Goal: Task Accomplishment & Management: Manage account settings

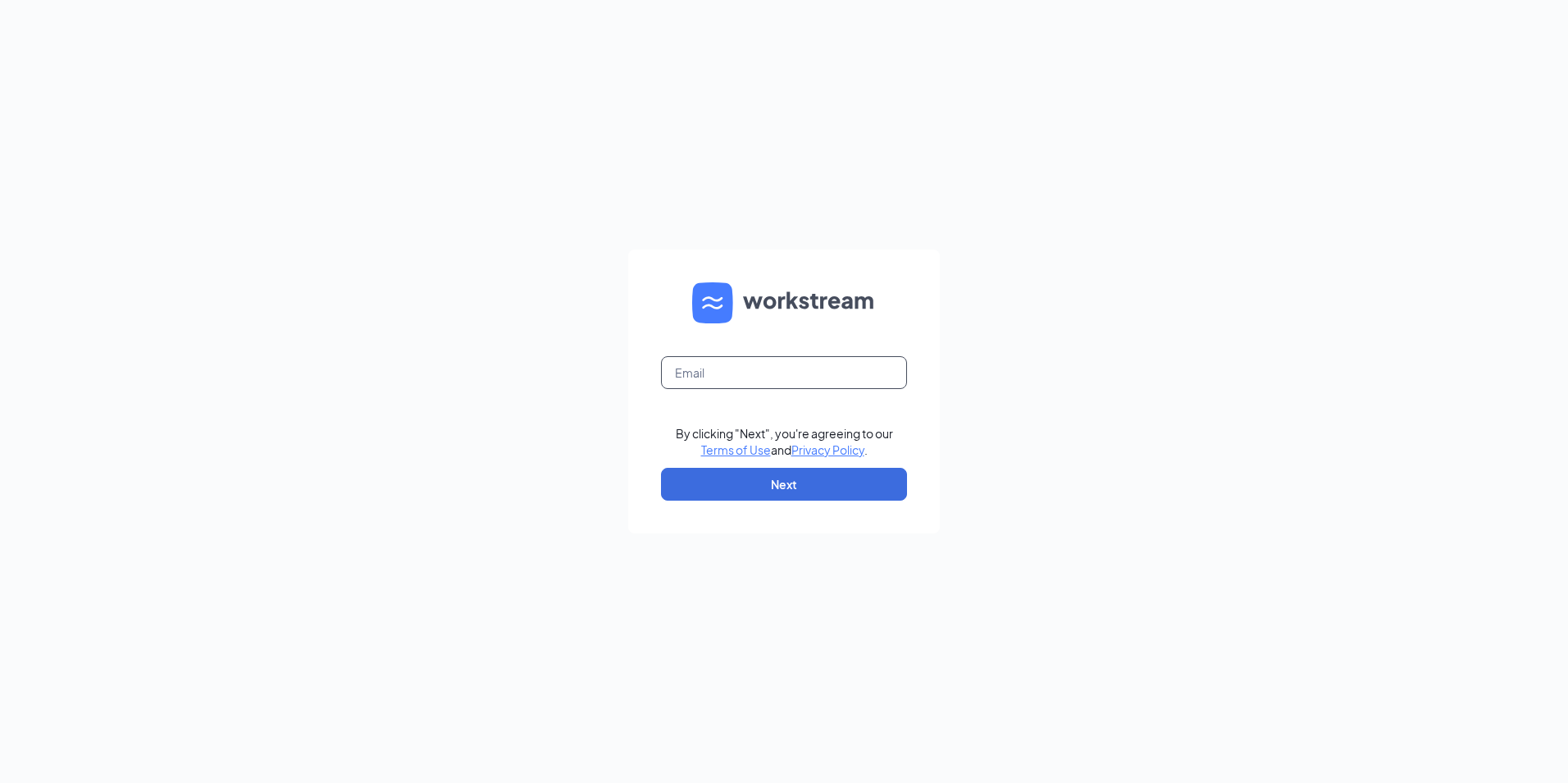
click at [790, 373] on input "text" at bounding box center [784, 372] width 246 height 33
type input "bk31574@hbboys.com"
click at [784, 484] on button "Next" at bounding box center [784, 484] width 246 height 33
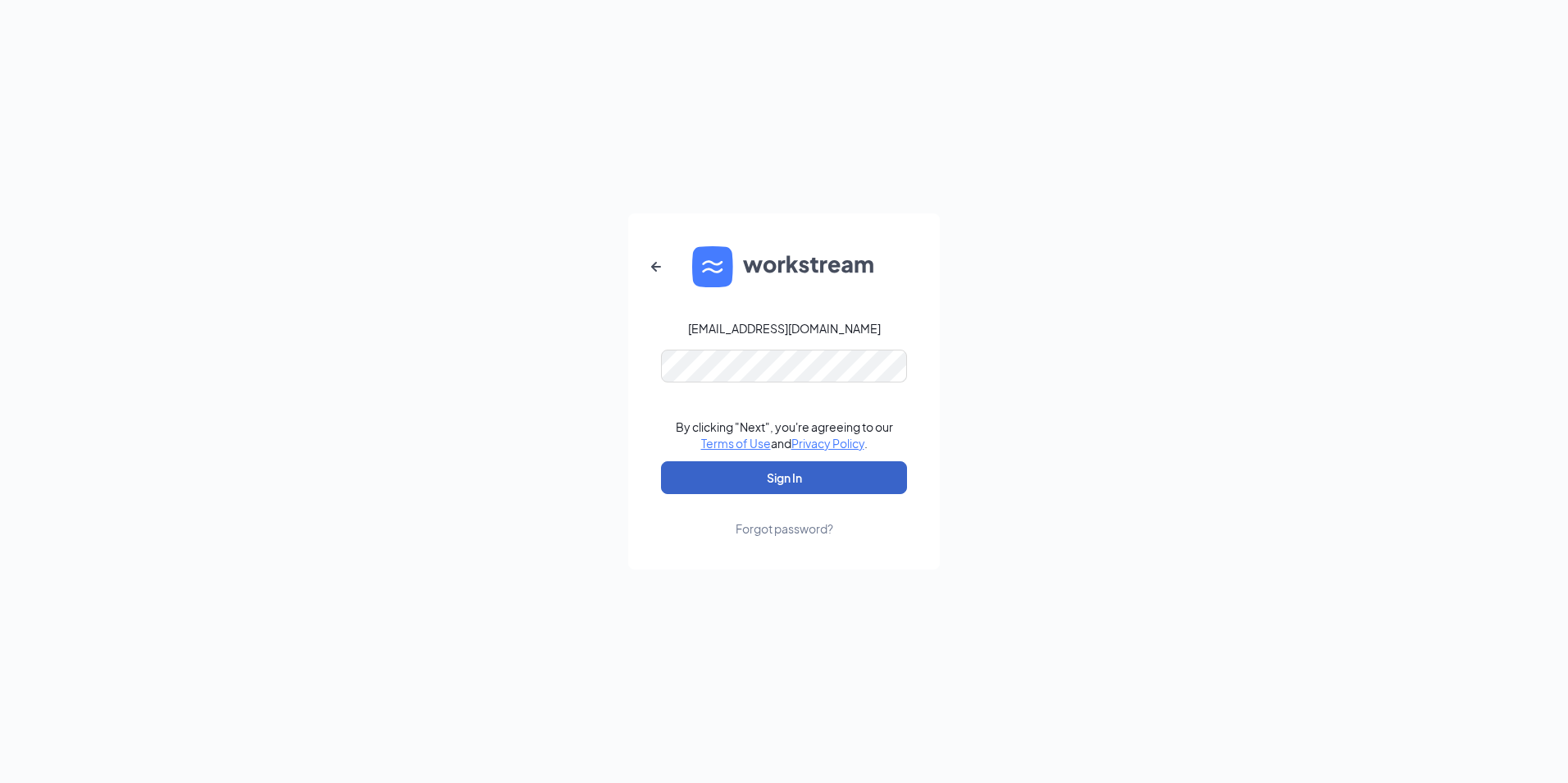
click at [807, 477] on button "Sign In" at bounding box center [784, 478] width 246 height 33
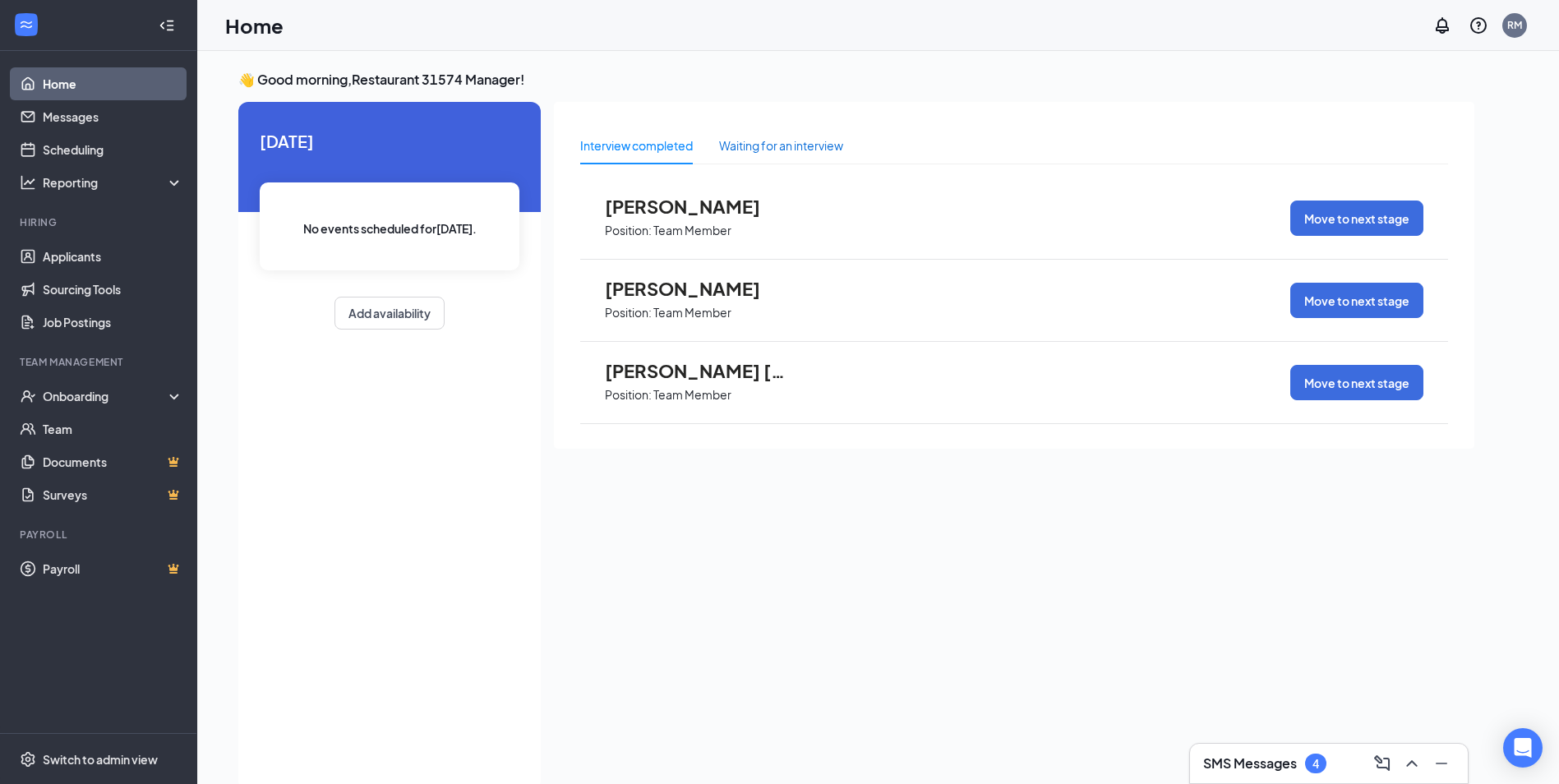
click at [799, 151] on div "Waiting for an interview" at bounding box center [781, 145] width 124 height 18
click at [1047, 465] on div "Show more" at bounding box center [1014, 460] width 868 height 41
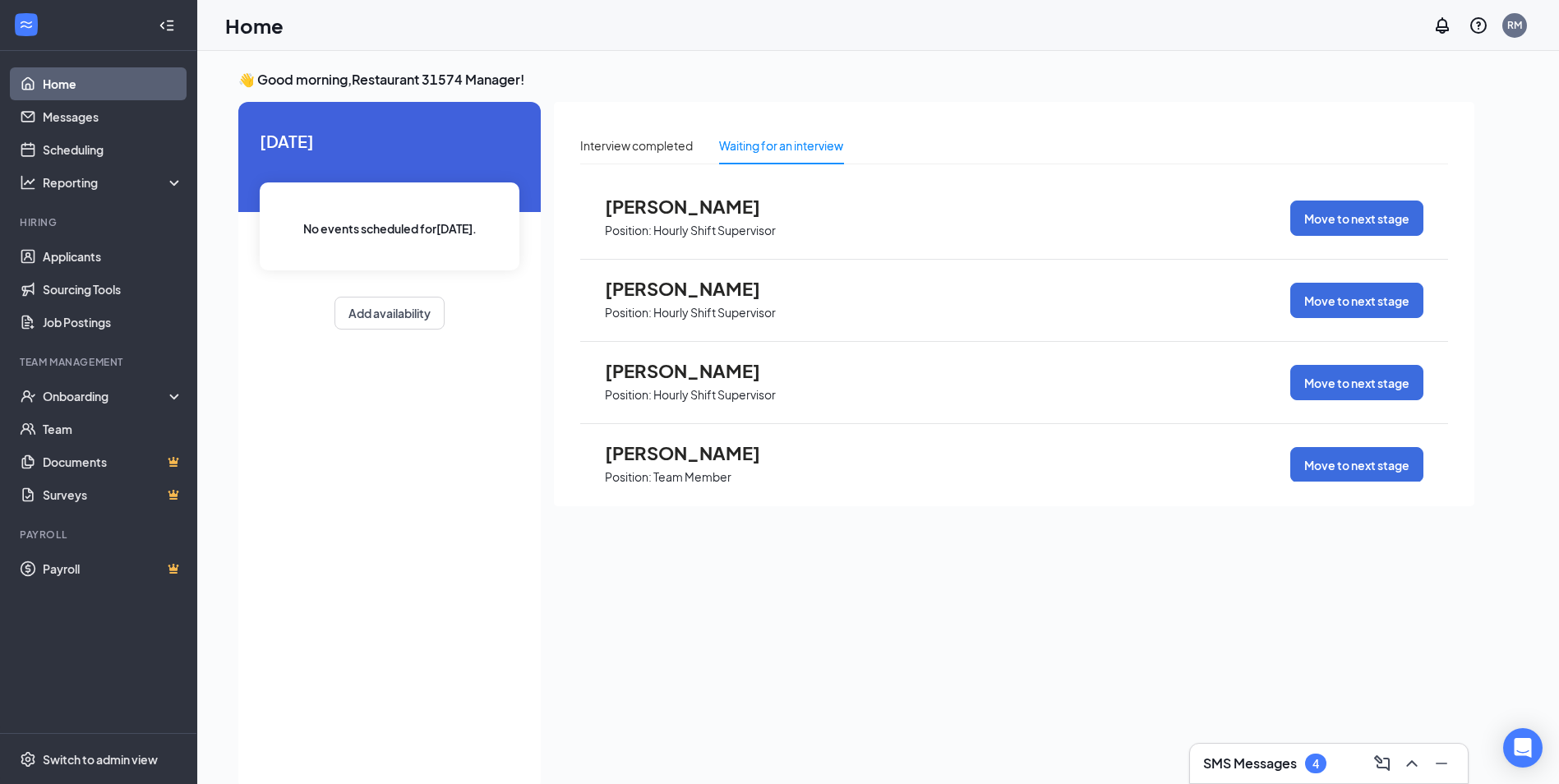
click at [699, 201] on span "[PERSON_NAME]" at bounding box center [696, 206] width 181 height 21
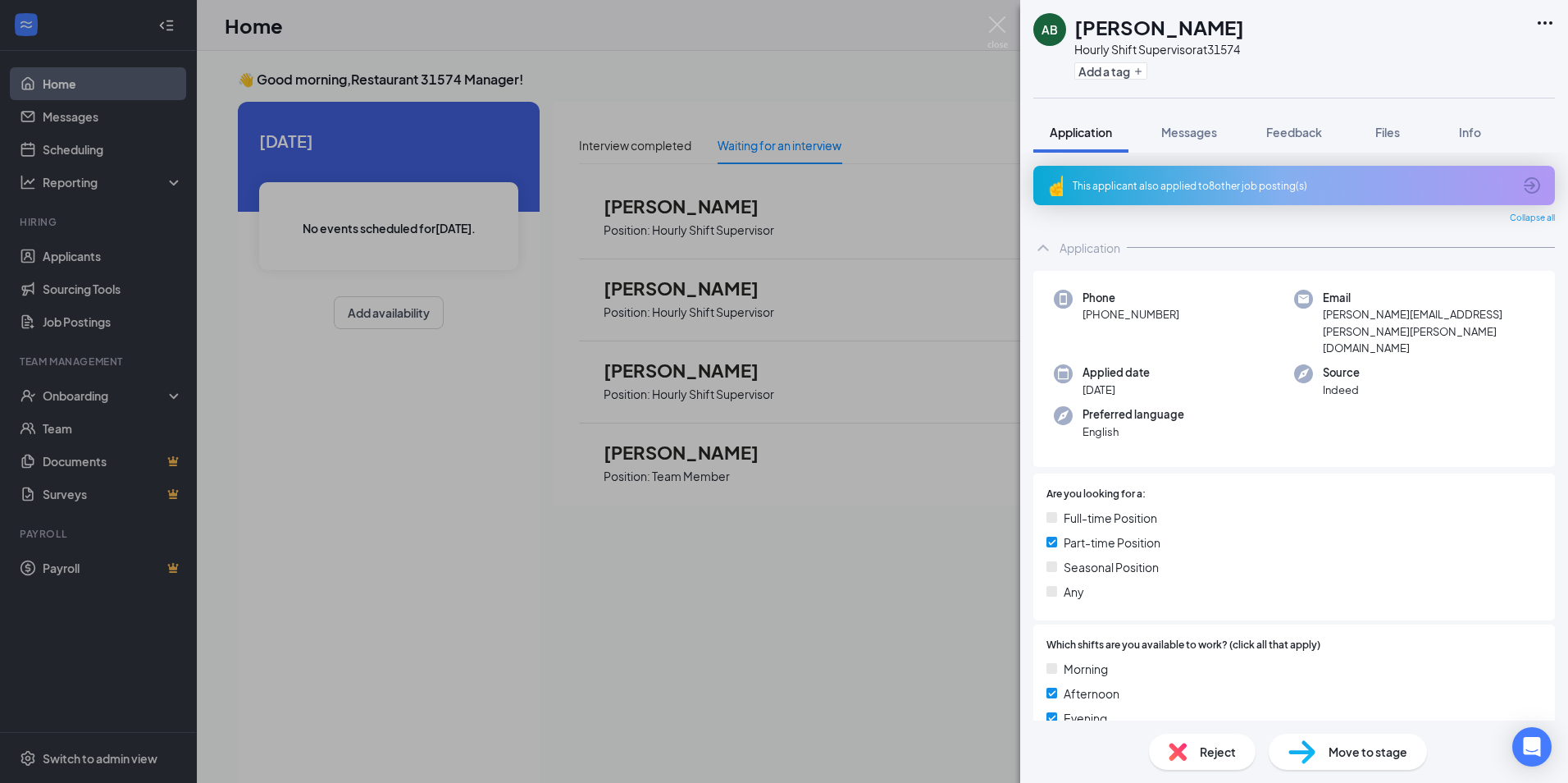
click at [881, 266] on div "AB [PERSON_NAME] Hourly Shift Supervisor at 31574 Add a tag Application Message…" at bounding box center [784, 391] width 1568 height 783
click at [963, 92] on div "AB [PERSON_NAME] Hourly Shift Supervisor at 31574 Add a tag Application Message…" at bounding box center [784, 391] width 1568 height 783
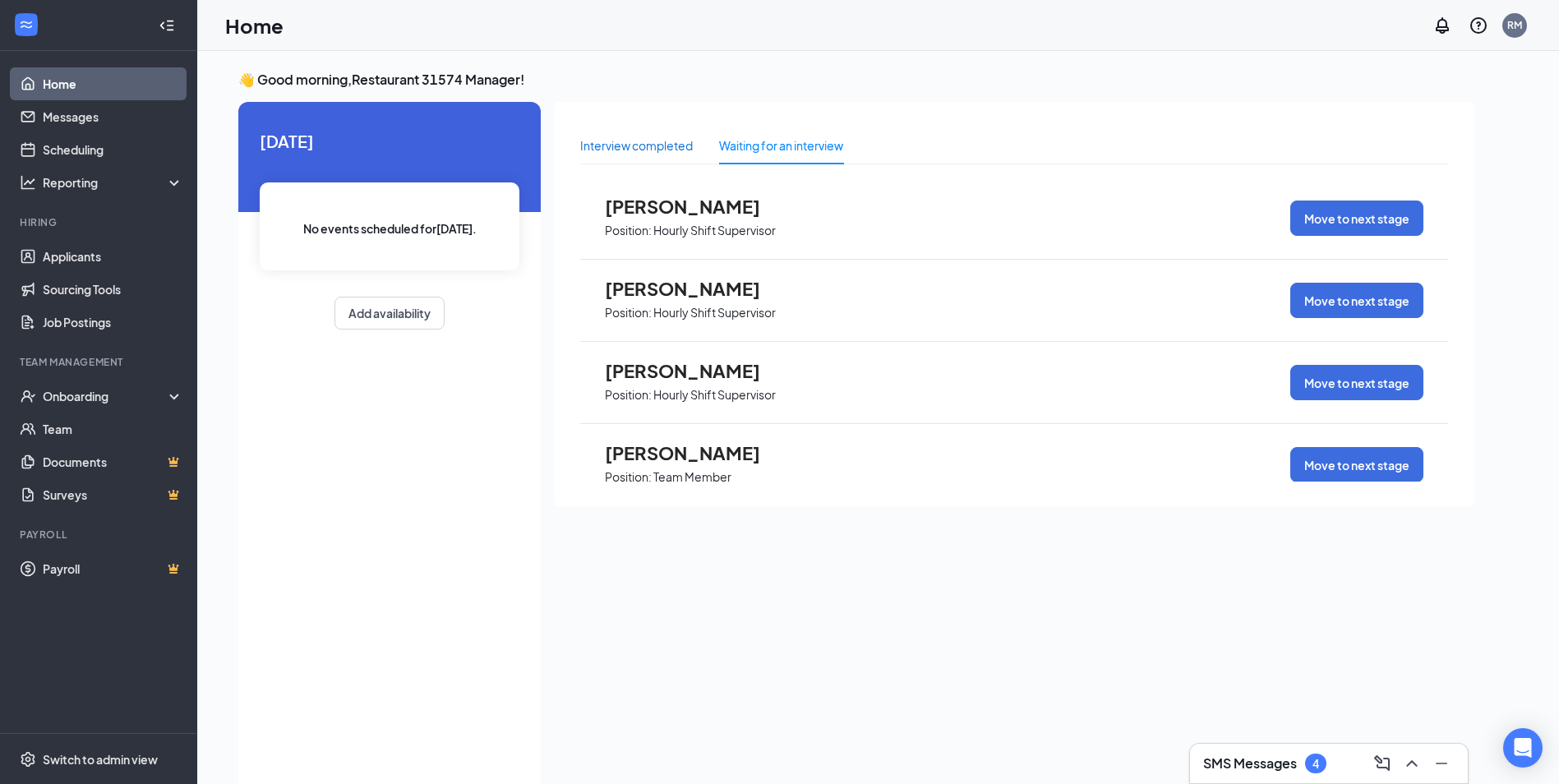
click at [671, 146] on div "Interview completed" at bounding box center [637, 145] width 112 height 18
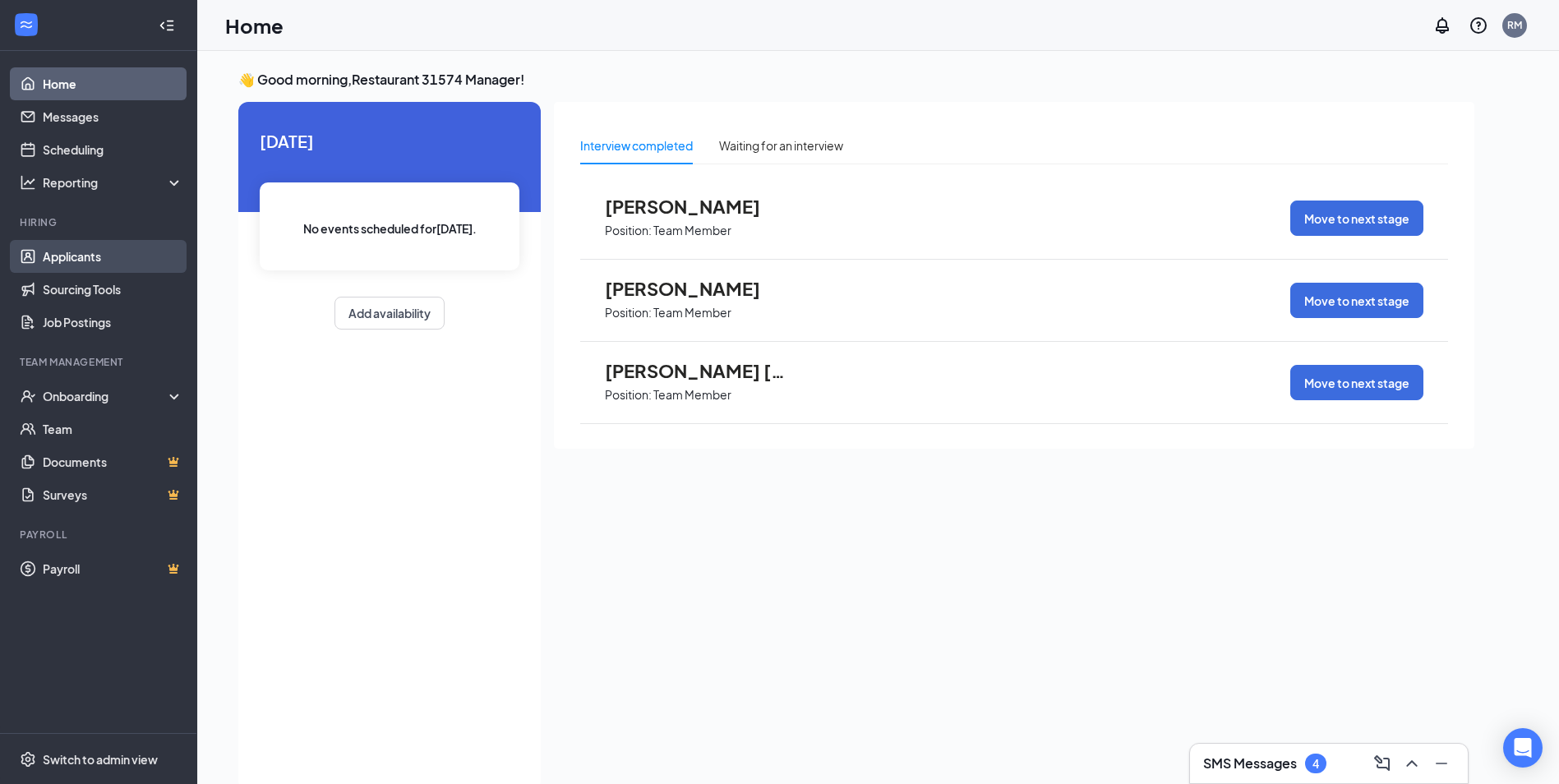
click at [83, 249] on link "Applicants" at bounding box center [113, 256] width 141 height 33
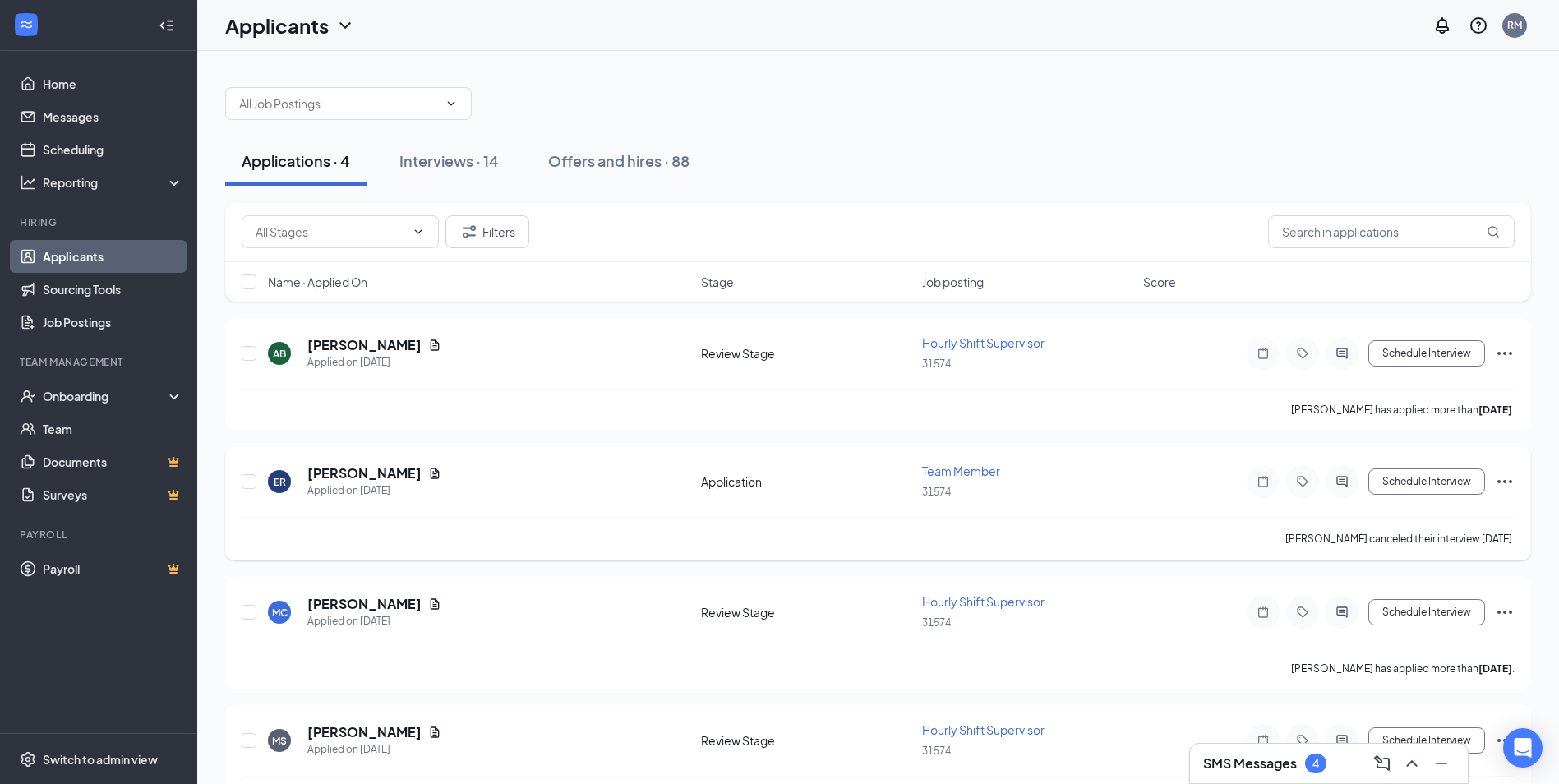
click at [1508, 484] on icon "Ellipses" at bounding box center [1505, 481] width 20 height 20
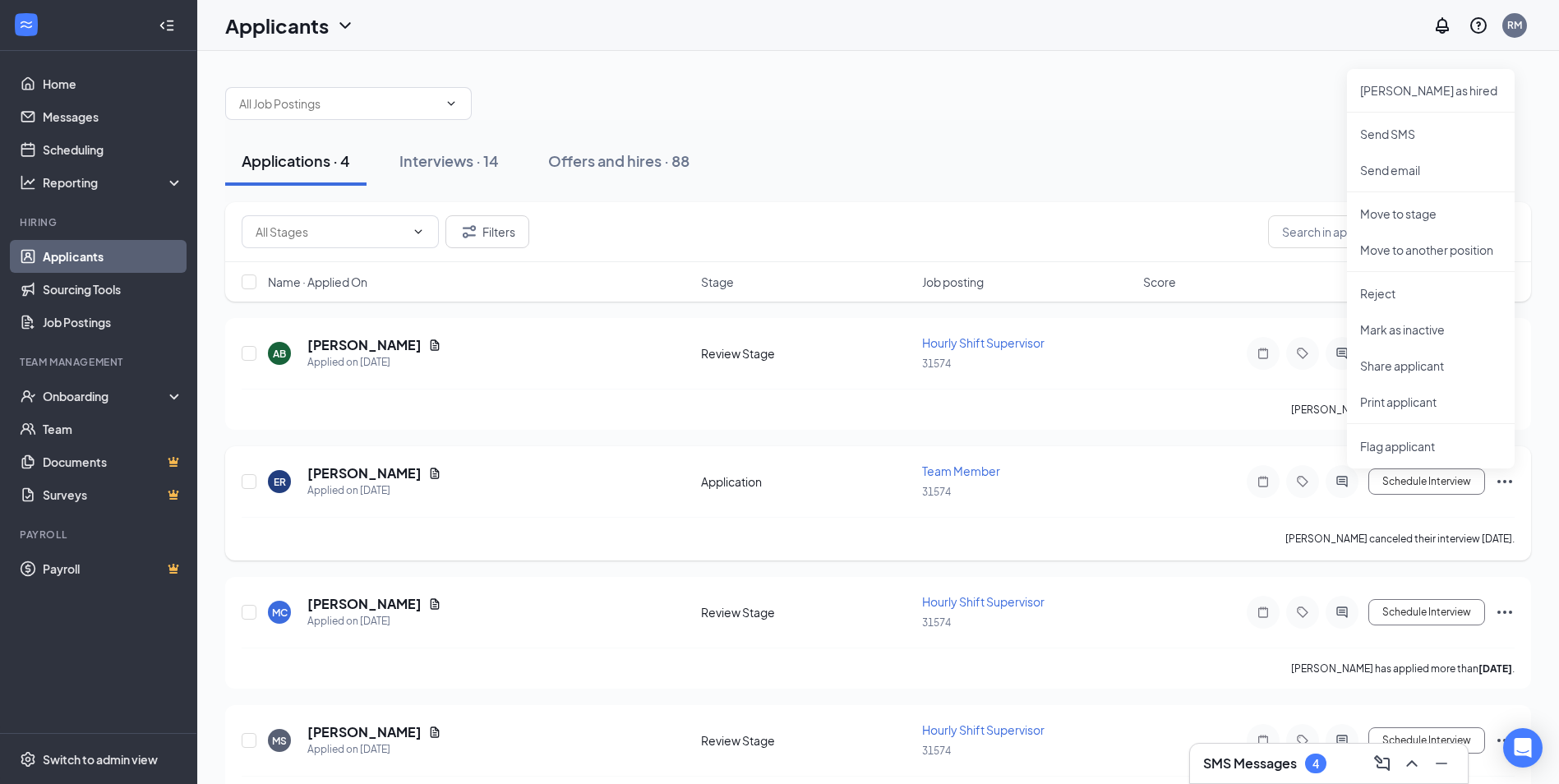
click at [1135, 508] on div "ER [PERSON_NAME] Applied on [DATE] Application Team Member 31574 Schedule Inter…" at bounding box center [879, 490] width 1273 height 54
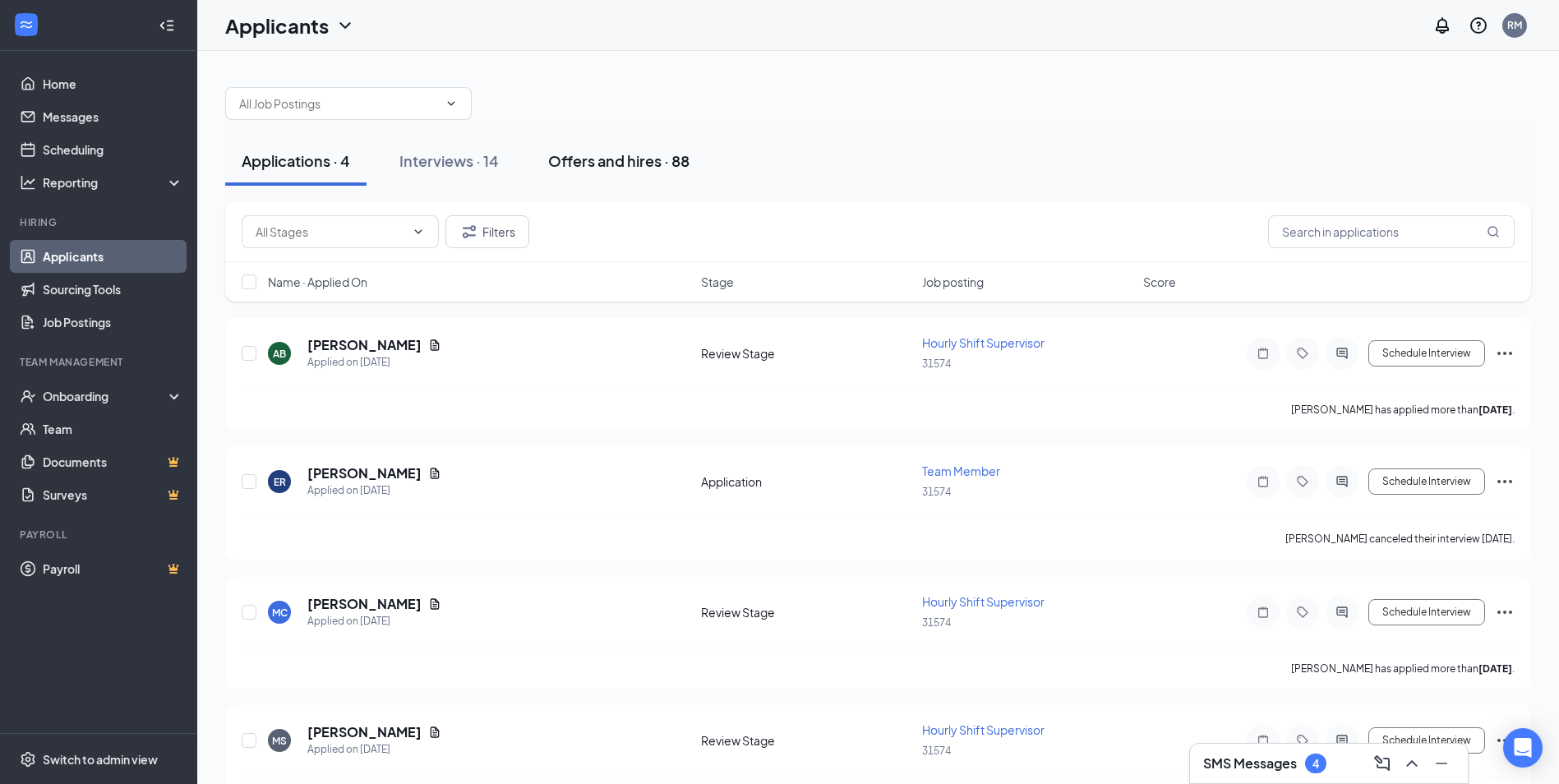
click at [577, 158] on div "Offers and hires · 88" at bounding box center [618, 161] width 141 height 21
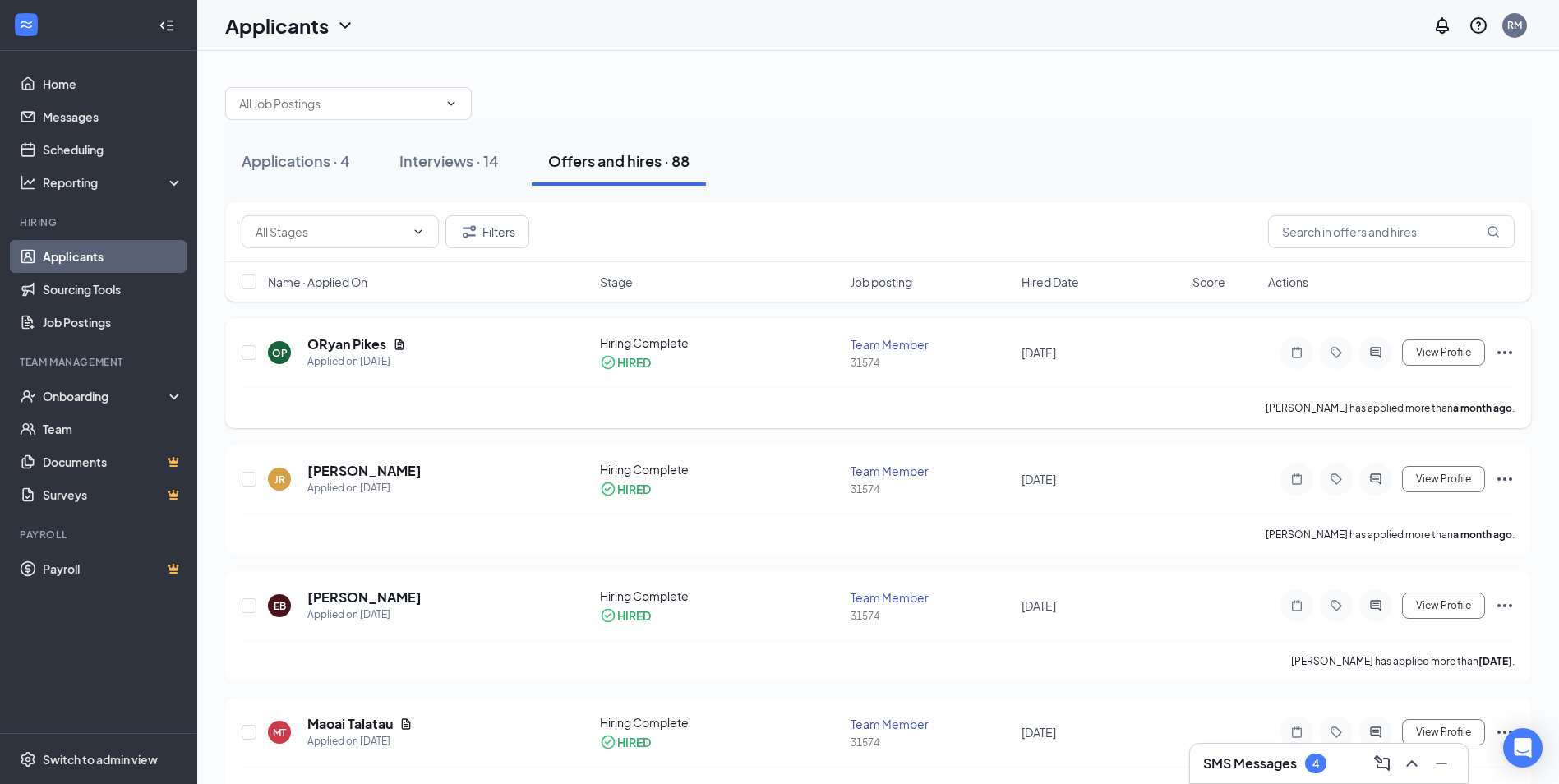
click at [1511, 354] on icon "Ellipses" at bounding box center [1505, 352] width 20 height 20
click at [939, 105] on div at bounding box center [878, 95] width 1306 height 50
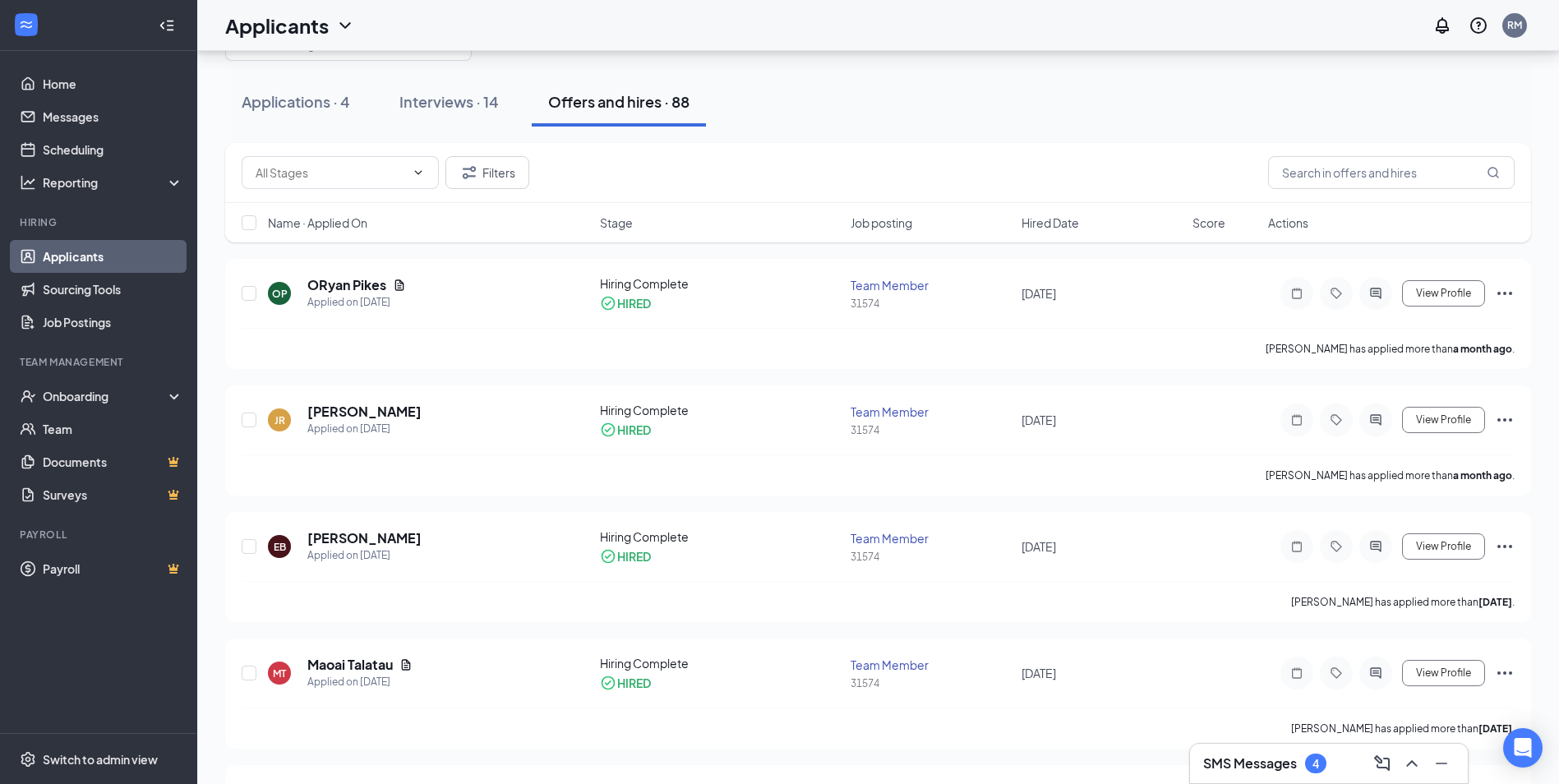
scroll to position [61, 0]
click at [423, 168] on span at bounding box center [340, 171] width 197 height 33
click at [417, 167] on icon "ChevronDown" at bounding box center [418, 171] width 13 height 13
click at [501, 168] on button "Filters" at bounding box center [488, 171] width 84 height 33
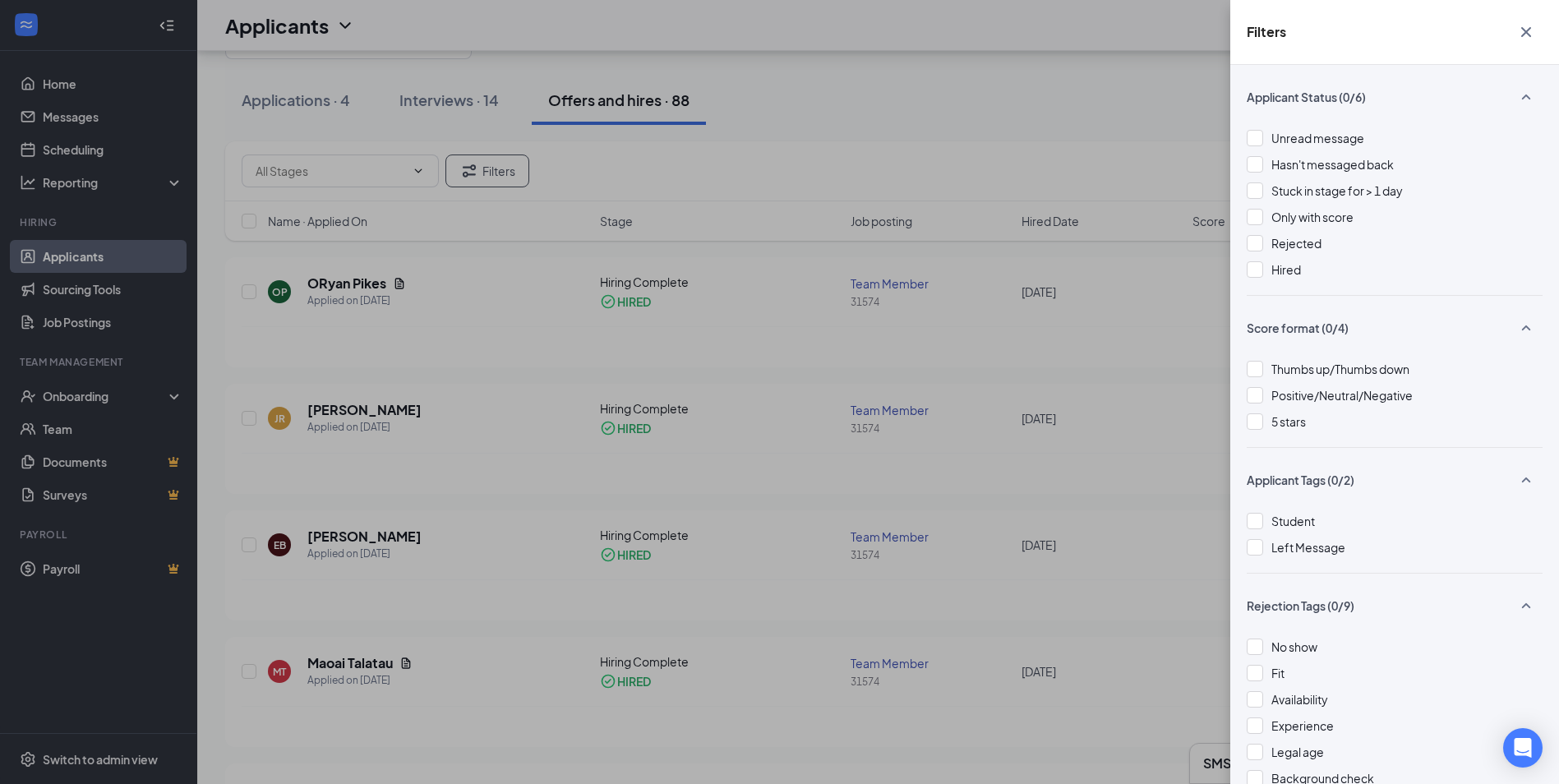
click at [1528, 32] on icon "Cross" at bounding box center [1527, 31] width 10 height 10
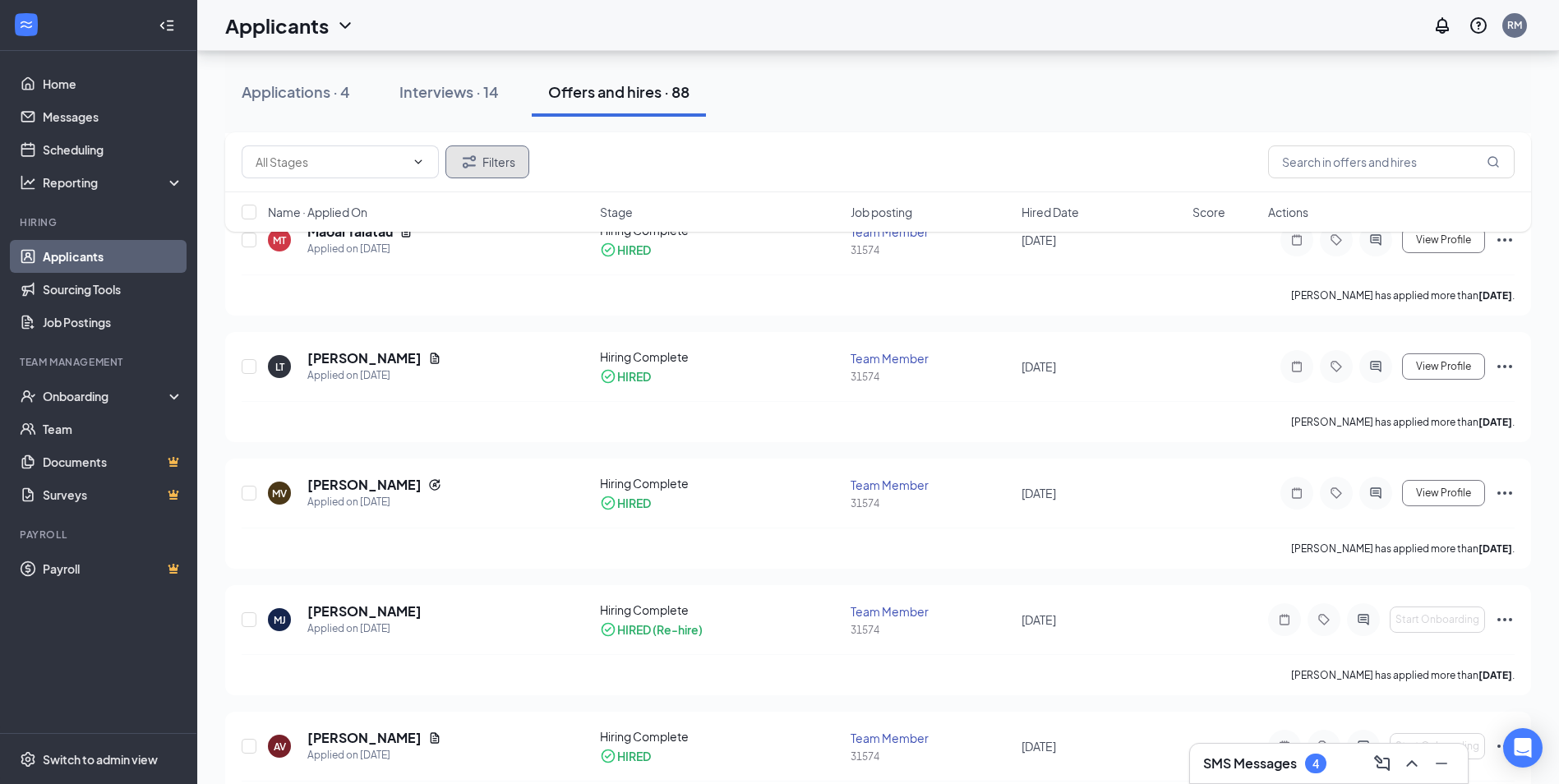
scroll to position [0, 0]
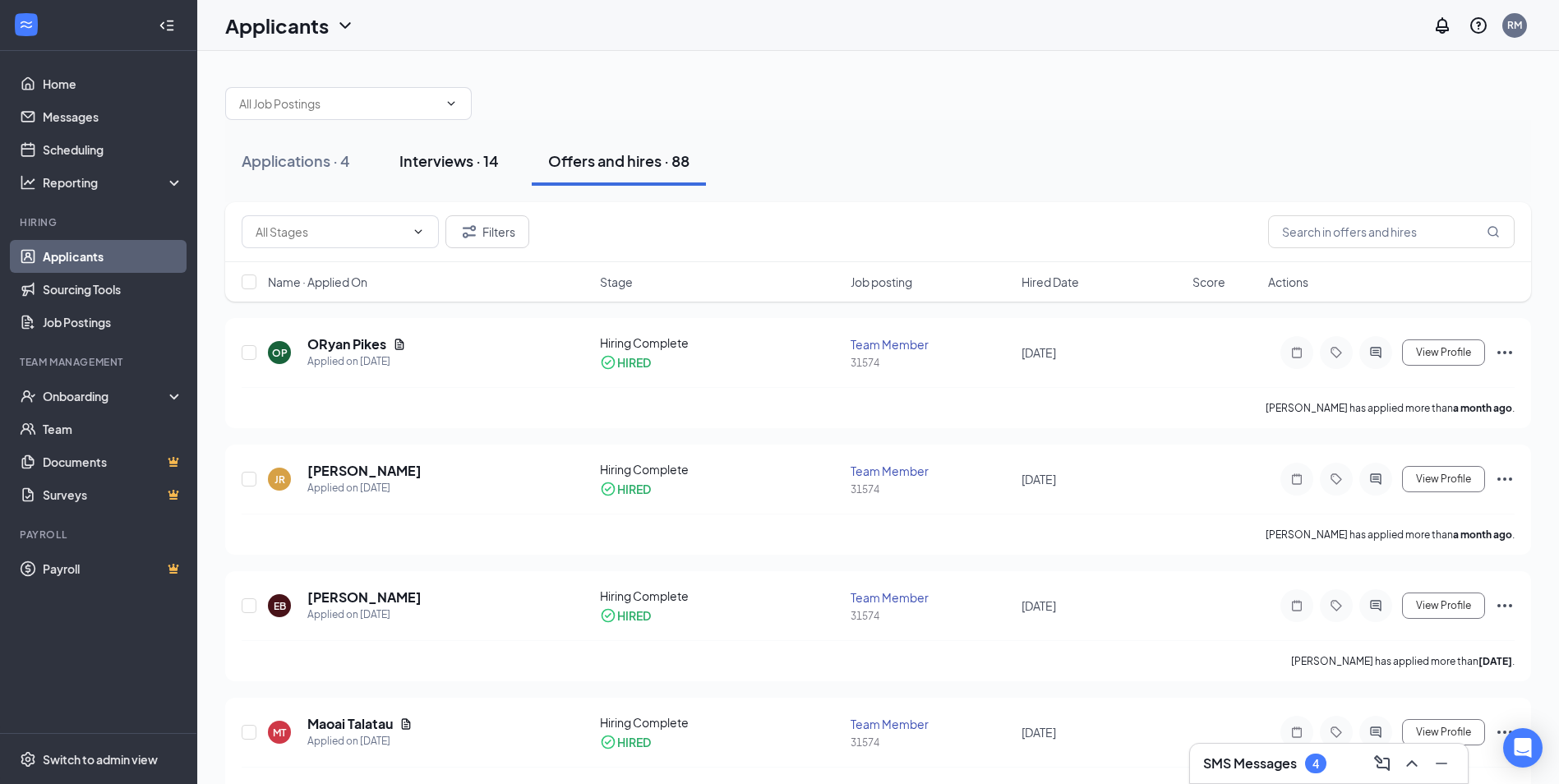
click at [461, 165] on div "Interviews · 14" at bounding box center [449, 161] width 99 height 21
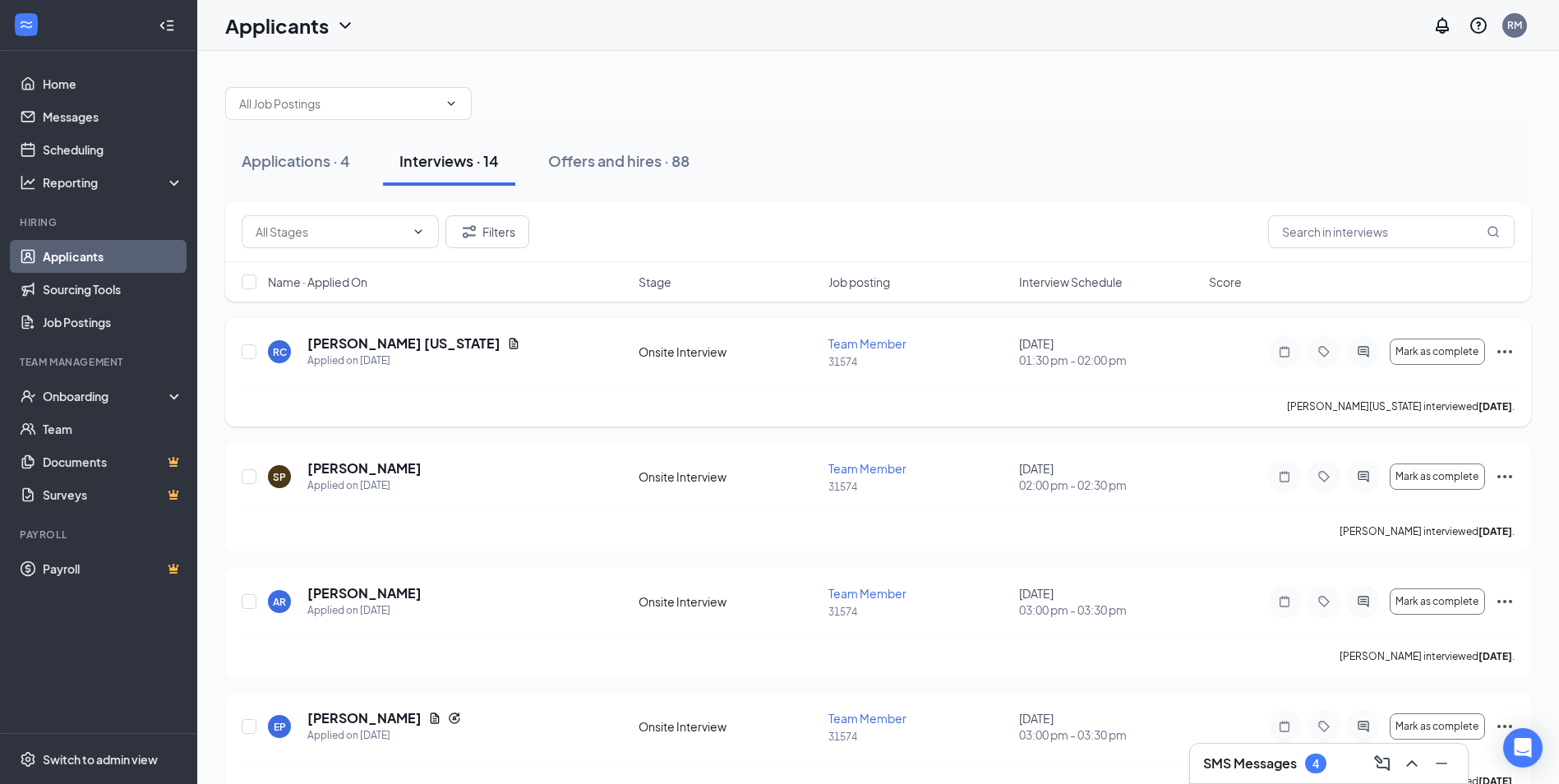
click at [1504, 351] on icon "Ellipses" at bounding box center [1505, 352] width 20 height 20
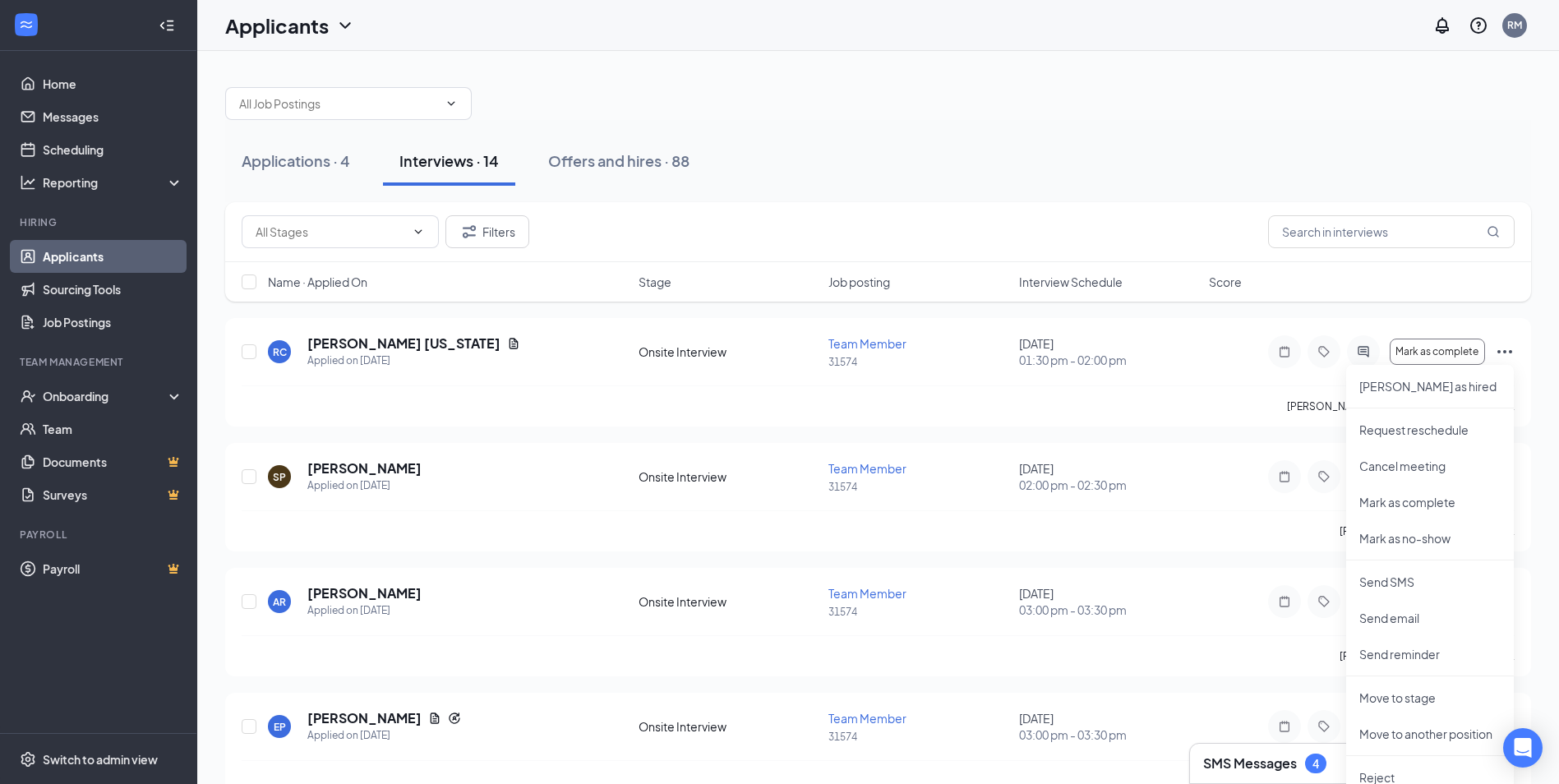
click at [1119, 105] on div at bounding box center [878, 95] width 1306 height 50
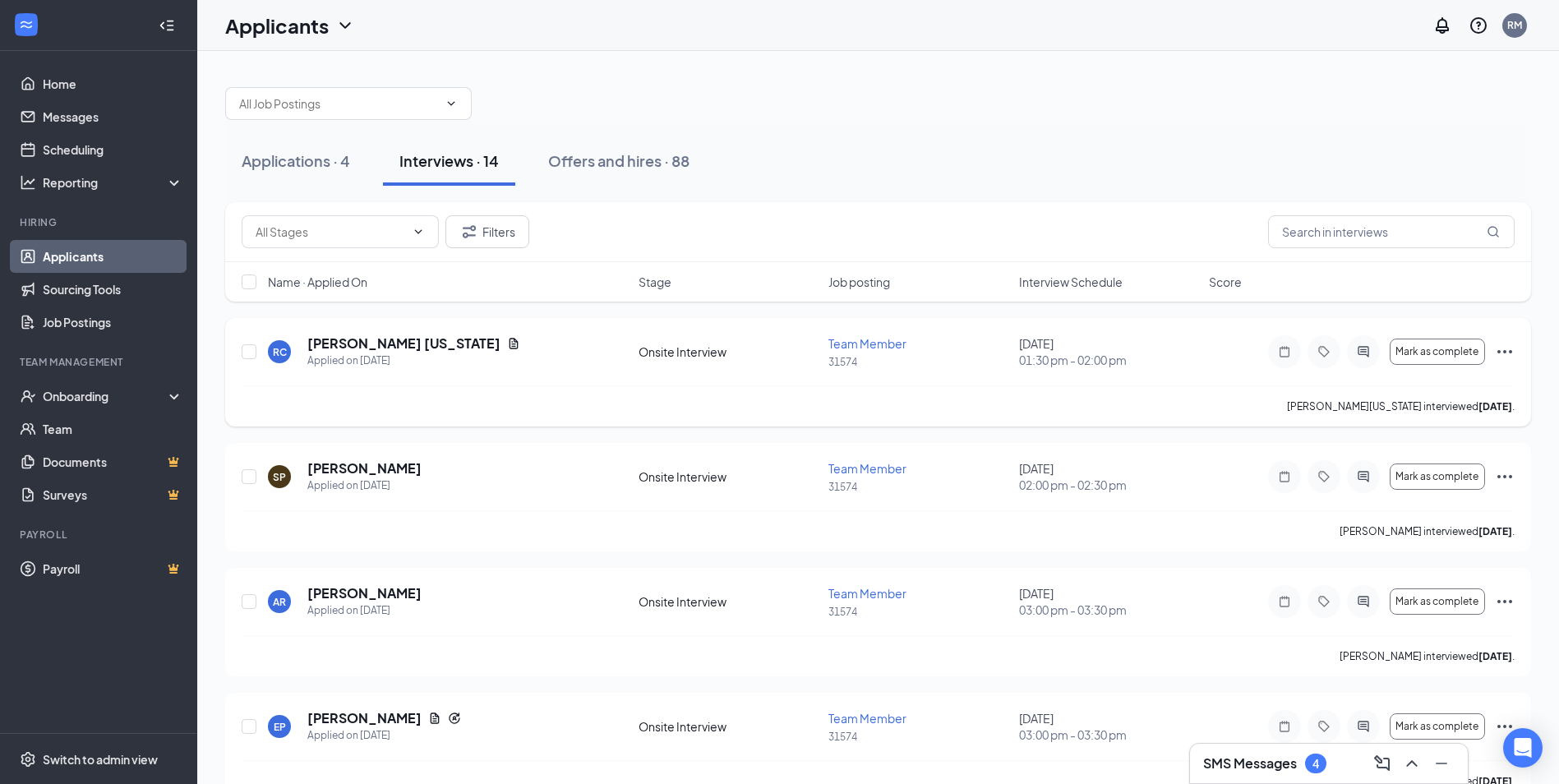
click at [1513, 354] on icon "Ellipses" at bounding box center [1505, 352] width 20 height 20
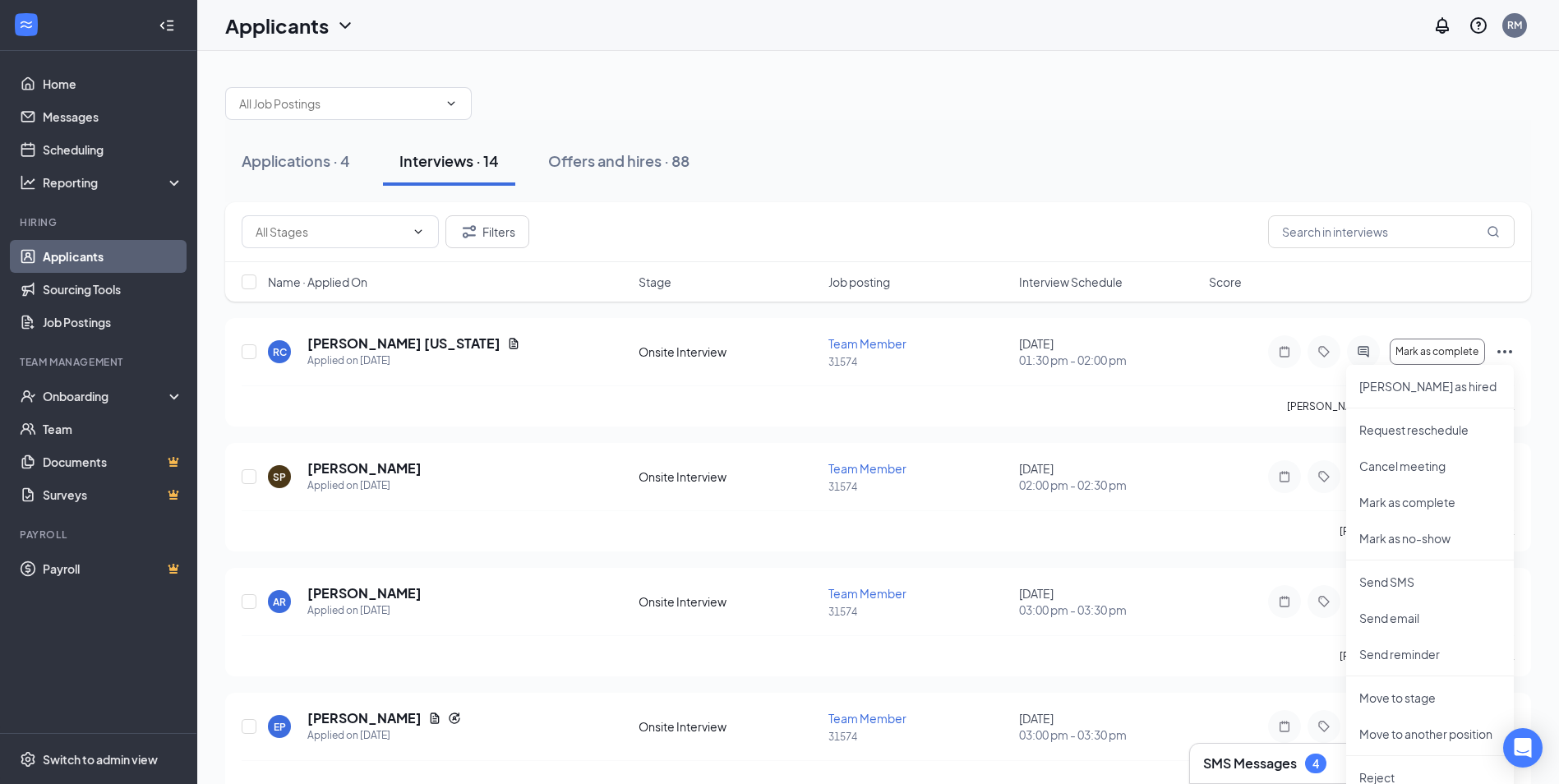
click at [1480, 277] on div "Name · Applied On Stage Job posting Interview Schedule Score" at bounding box center [878, 281] width 1306 height 39
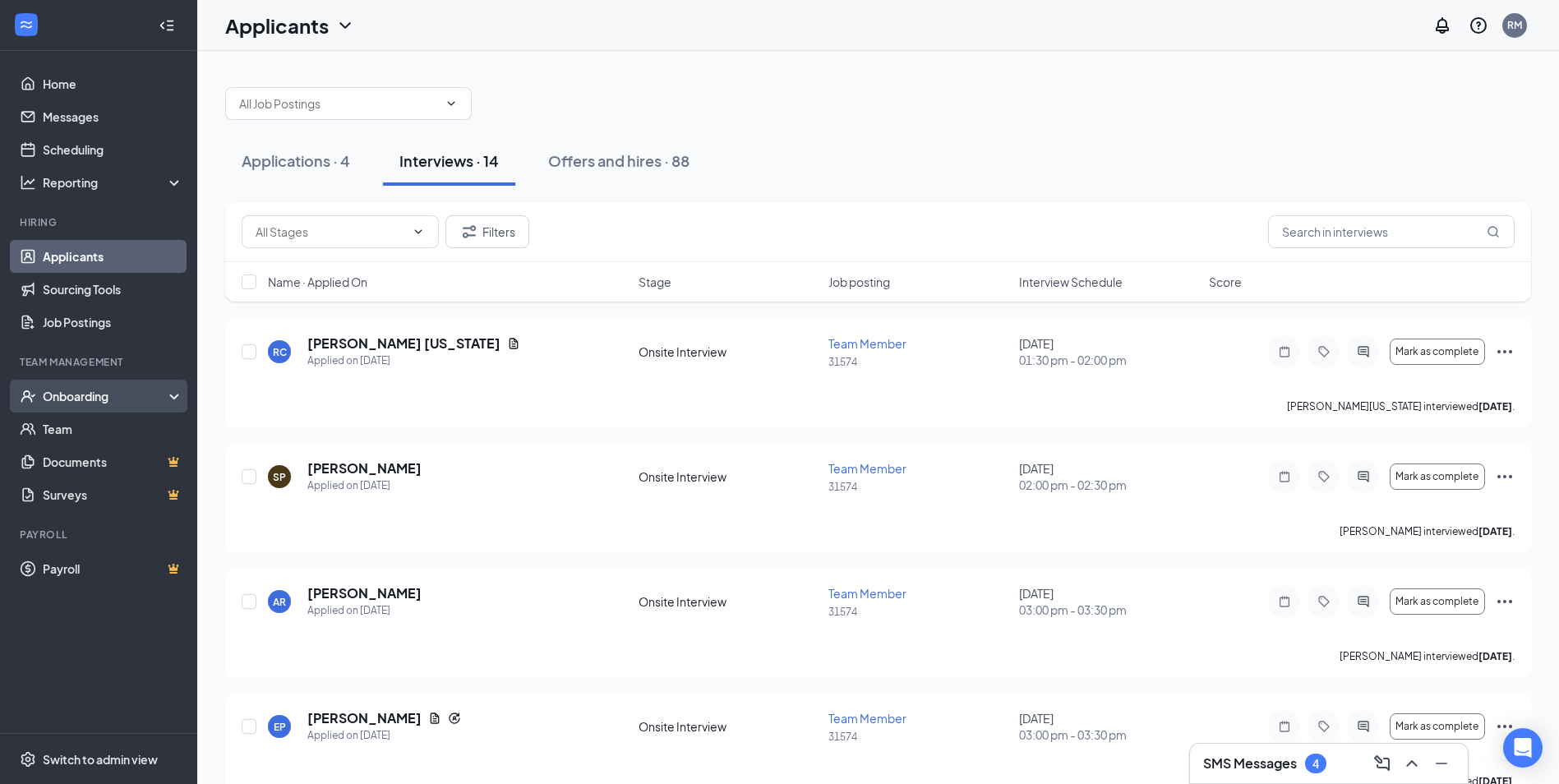
click at [159, 397] on div "Onboarding" at bounding box center [106, 395] width 127 height 16
click at [92, 399] on div "Onboarding" at bounding box center [106, 395] width 127 height 16
click at [92, 398] on div "Onboarding" at bounding box center [106, 395] width 127 height 16
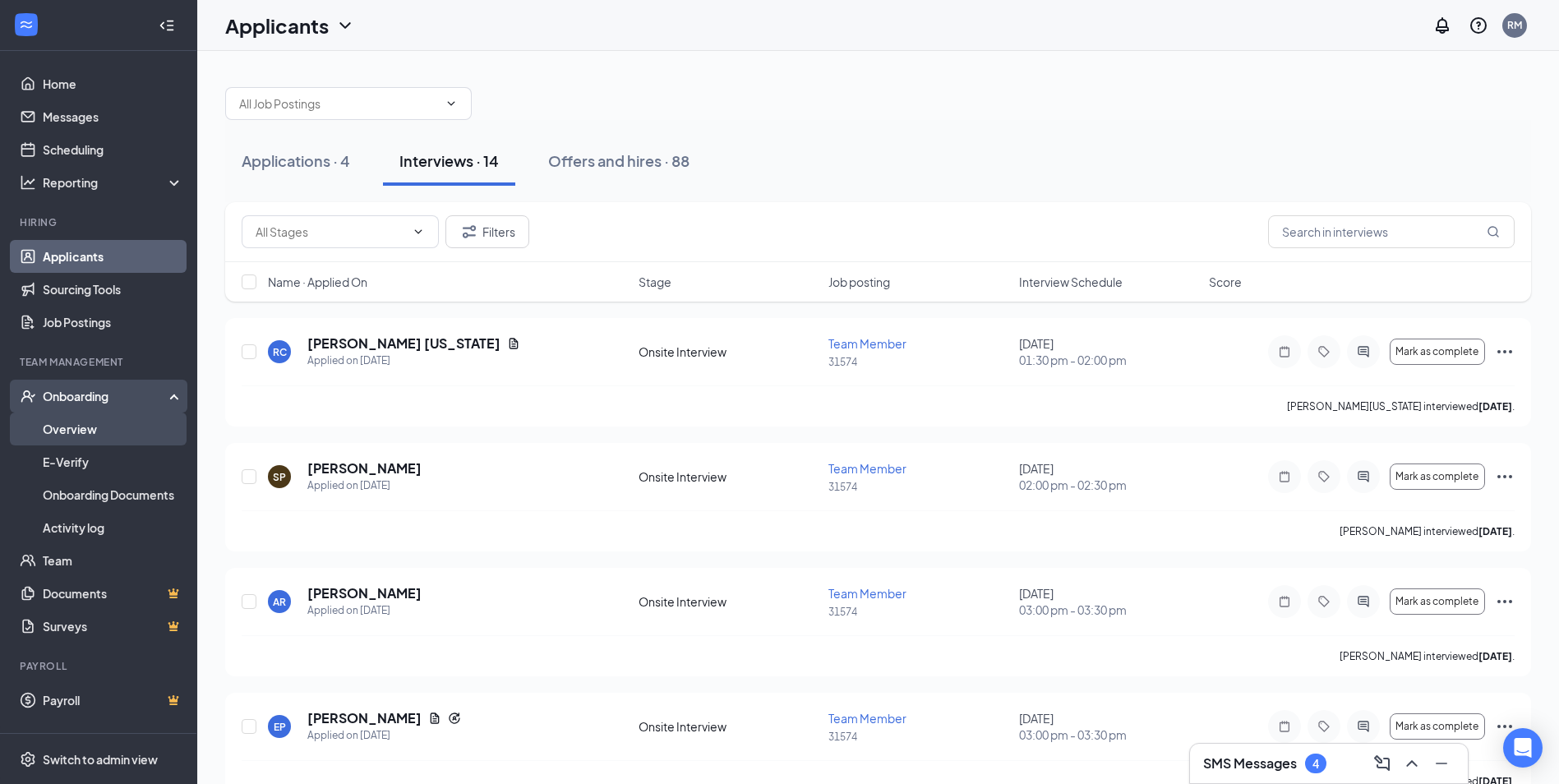
click at [85, 427] on link "Overview" at bounding box center [113, 429] width 141 height 33
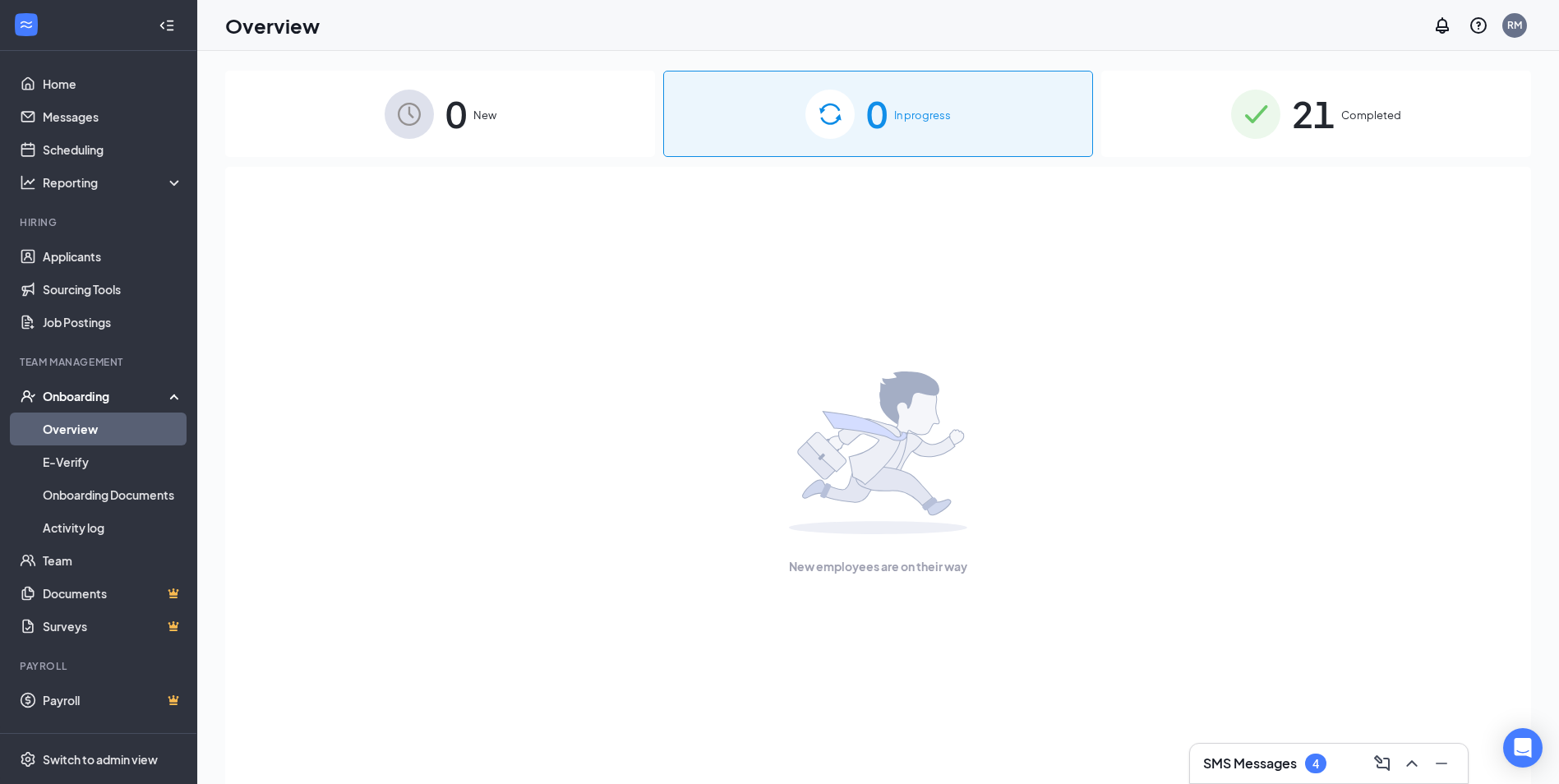
click at [1302, 118] on span "21" at bounding box center [1313, 114] width 43 height 57
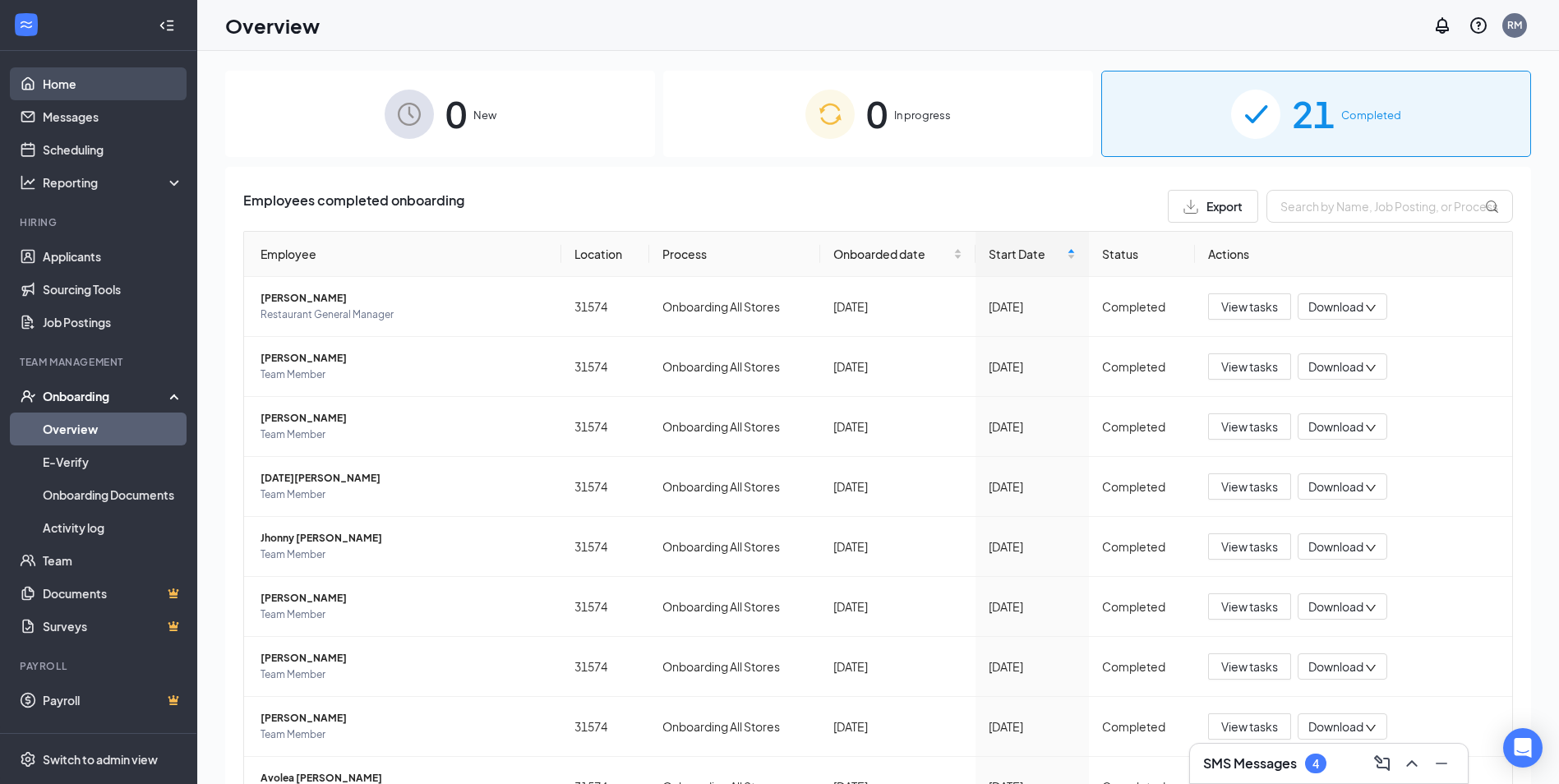
click at [69, 83] on link "Home" at bounding box center [113, 84] width 141 height 33
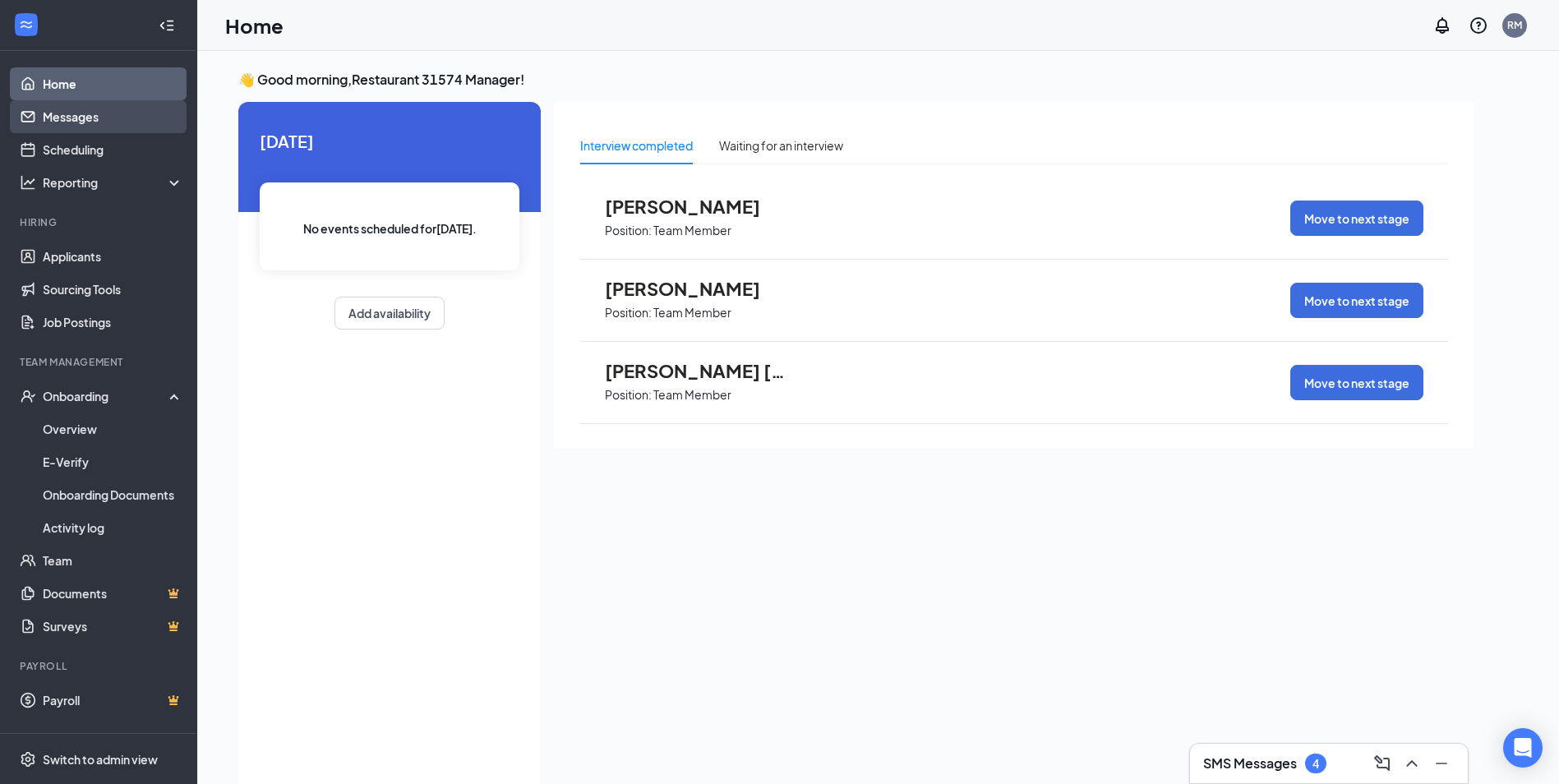
click at [63, 121] on link "Messages" at bounding box center [113, 116] width 141 height 33
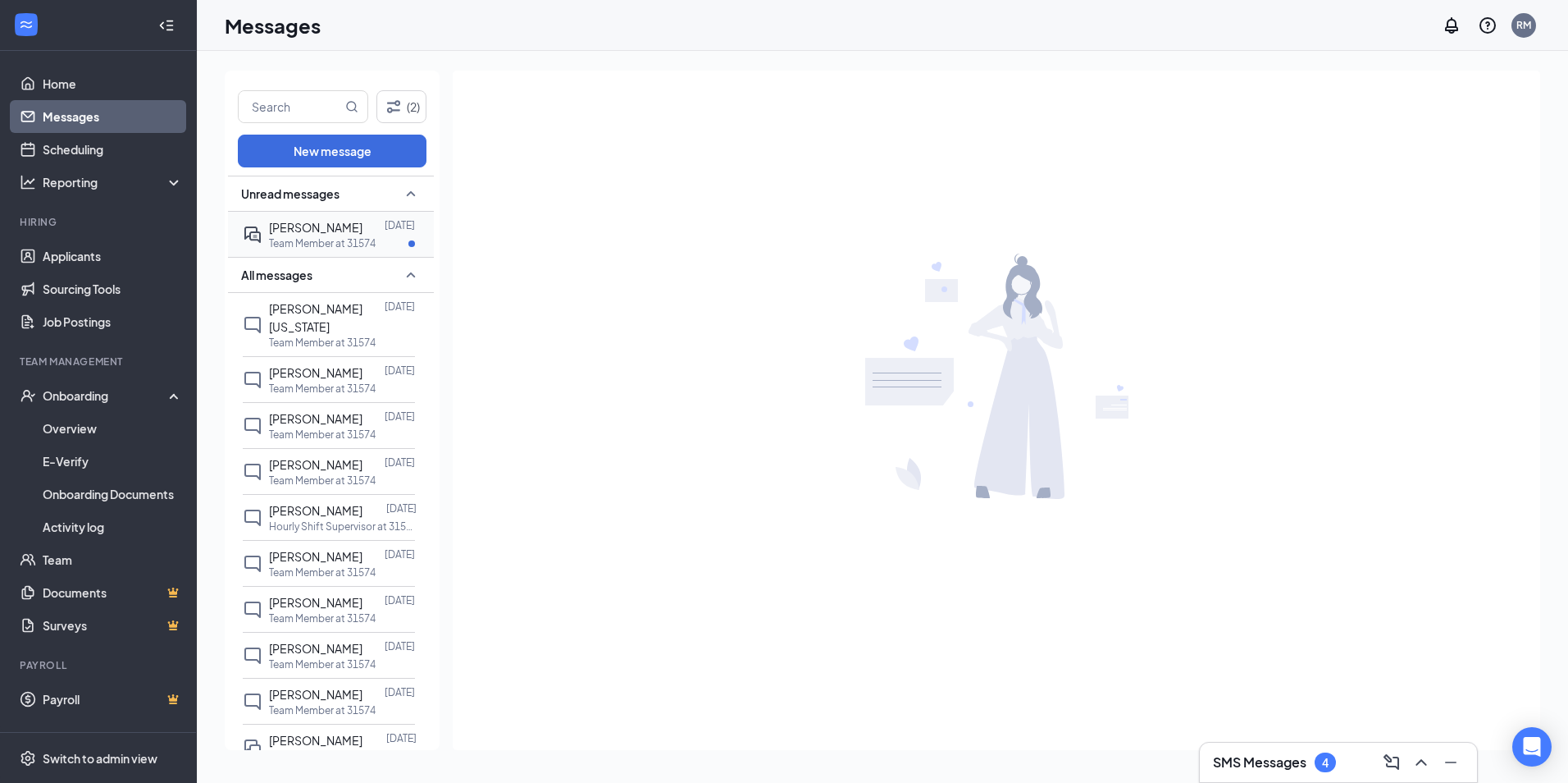
click at [318, 232] on span "[PERSON_NAME]" at bounding box center [316, 227] width 93 height 15
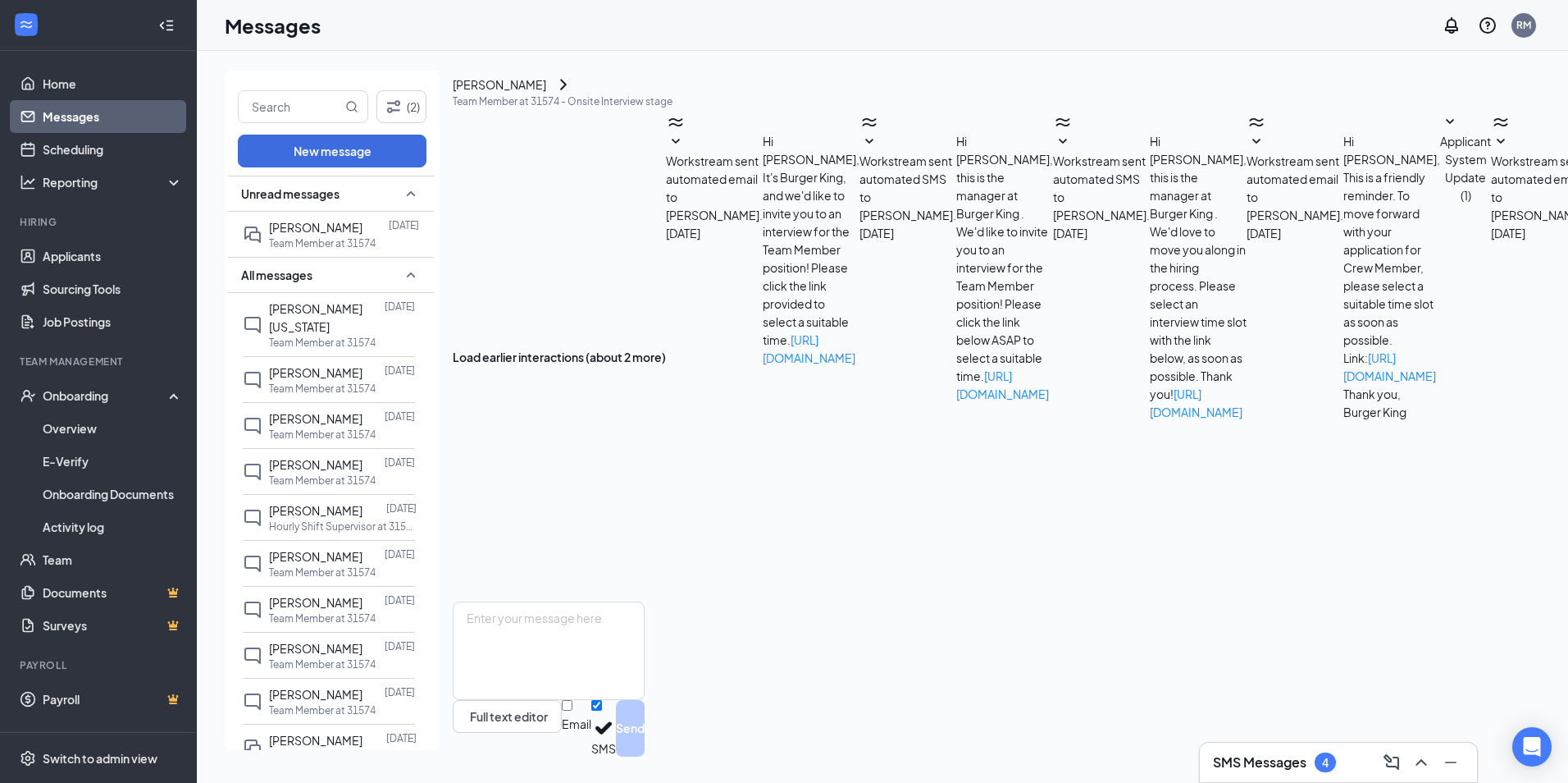
scroll to position [239, 0]
click at [325, 365] on span "[PERSON_NAME]" at bounding box center [316, 373] width 93 height 15
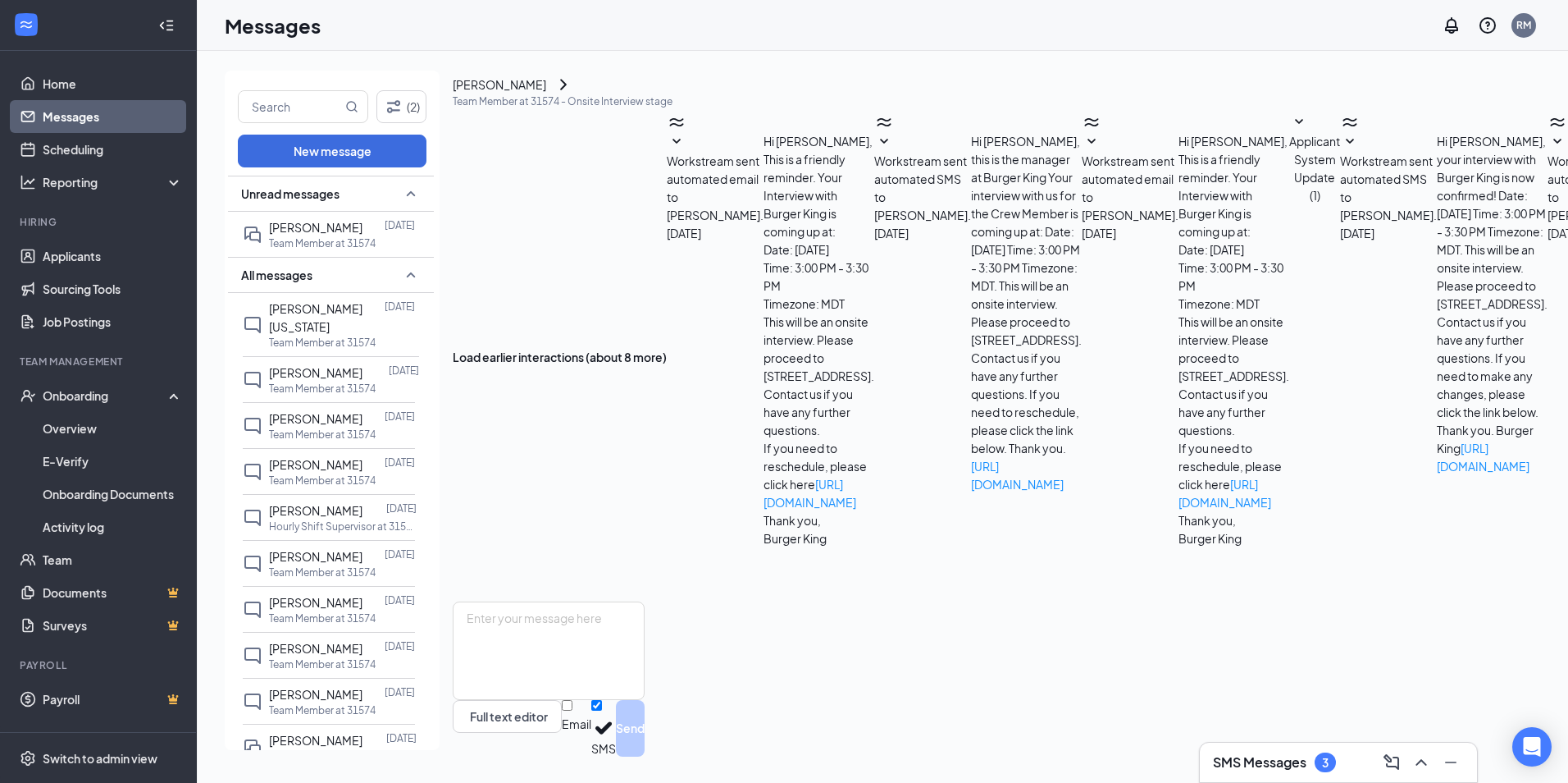
scroll to position [211, 0]
click at [329, 503] on span "[PERSON_NAME]" at bounding box center [316, 511] width 93 height 15
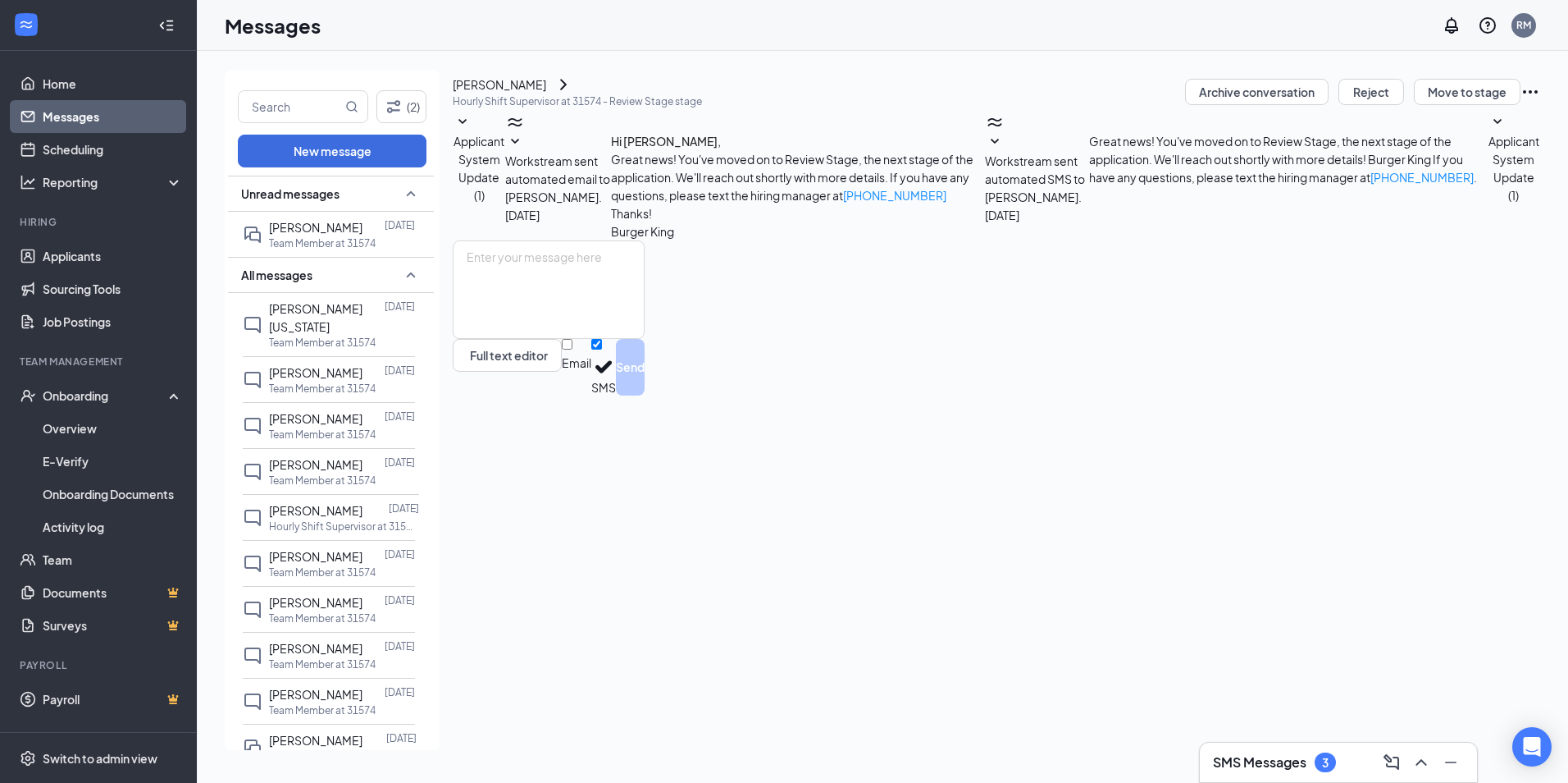
click at [1488, 132] on icon "SmallChevronDown" at bounding box center [1498, 122] width 20 height 20
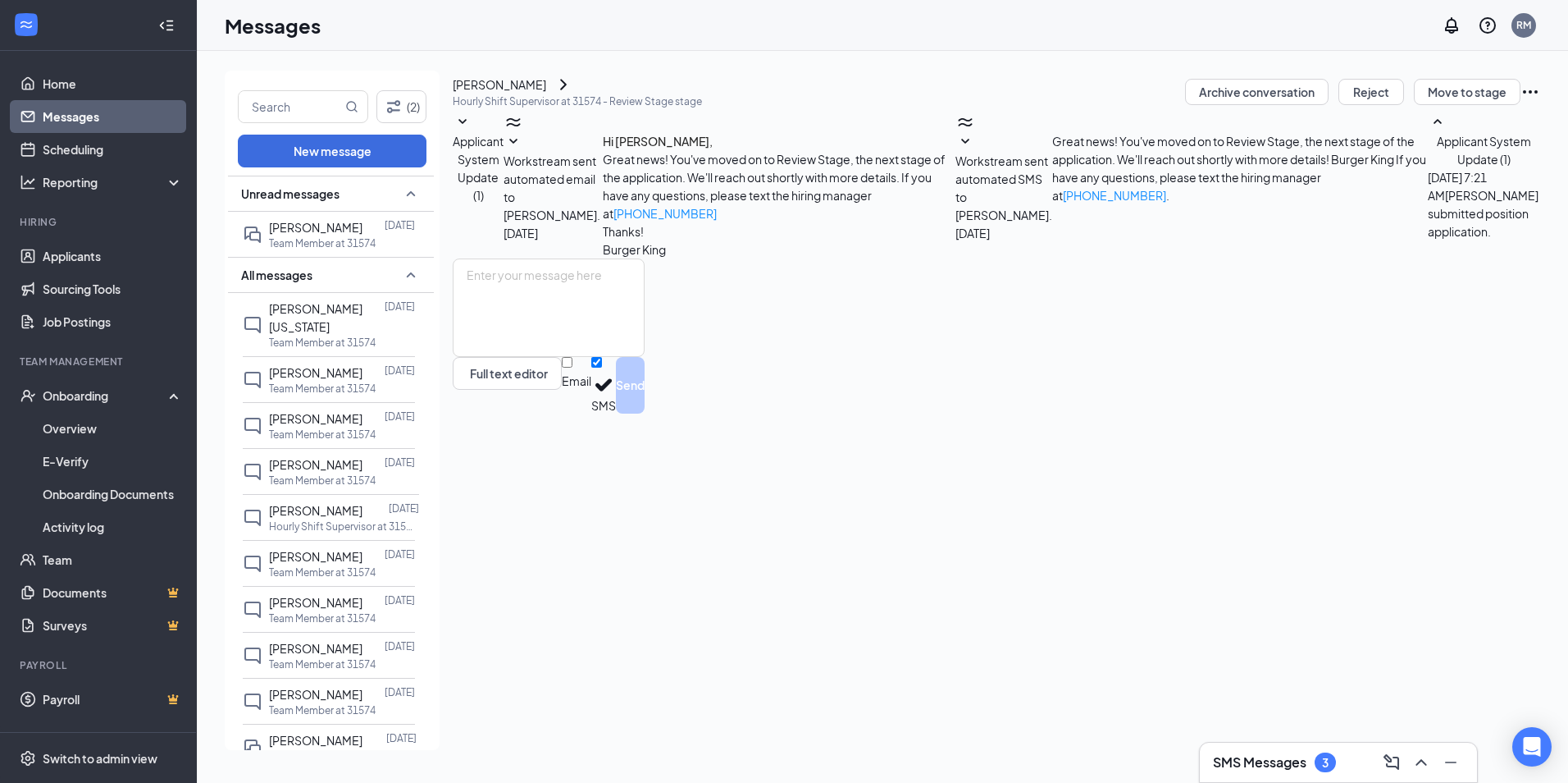
click at [956, 152] on icon "SmallChevronDown" at bounding box center [965, 142] width 20 height 20
